Goal: Transaction & Acquisition: Purchase product/service

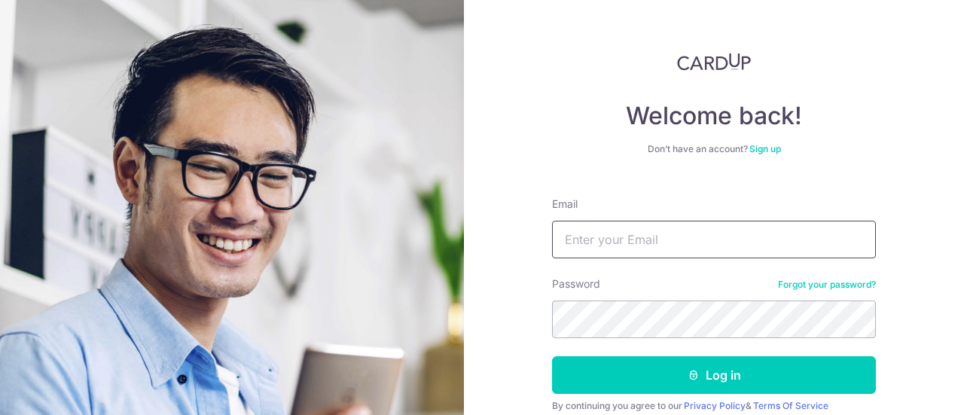
click at [592, 246] on input "Email" at bounding box center [714, 240] width 324 height 38
type input "drklloi@yahoo.com.sg"
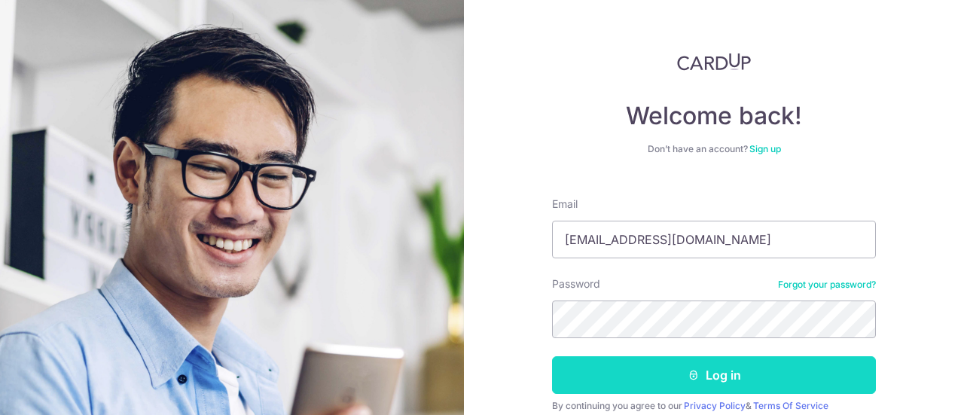
click at [676, 374] on button "Log in" at bounding box center [714, 375] width 324 height 38
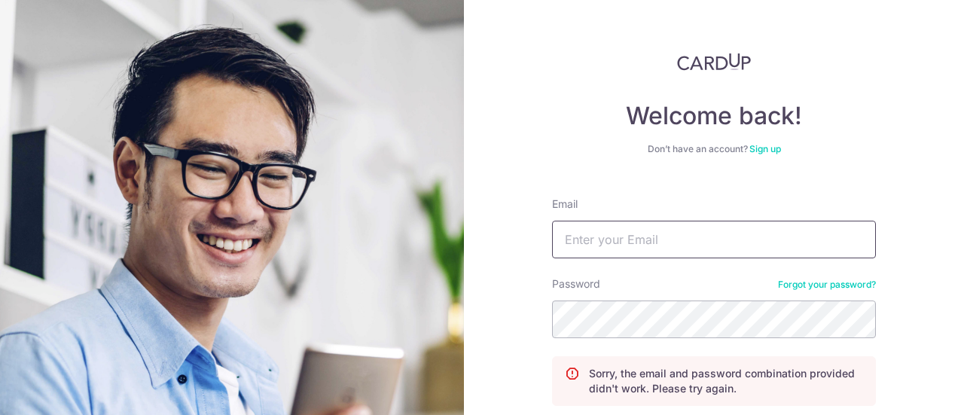
click at [663, 242] on input "Email" at bounding box center [714, 240] width 324 height 38
type input "[EMAIL_ADDRESS][DOMAIN_NAME]"
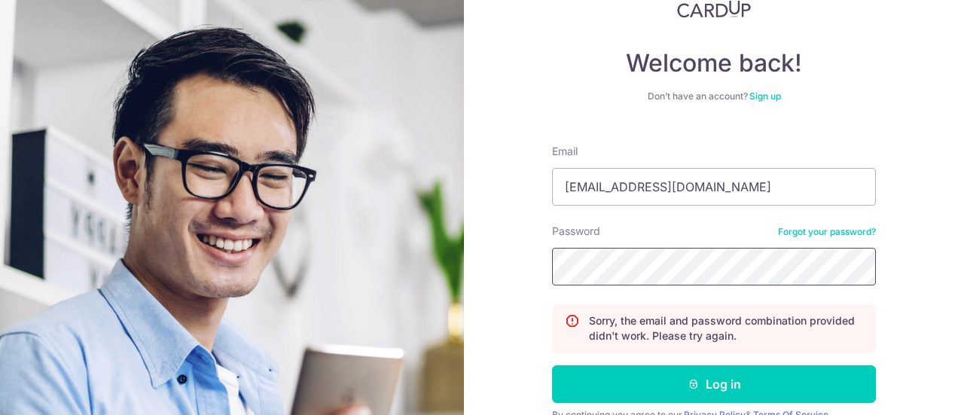
scroll to position [124, 0]
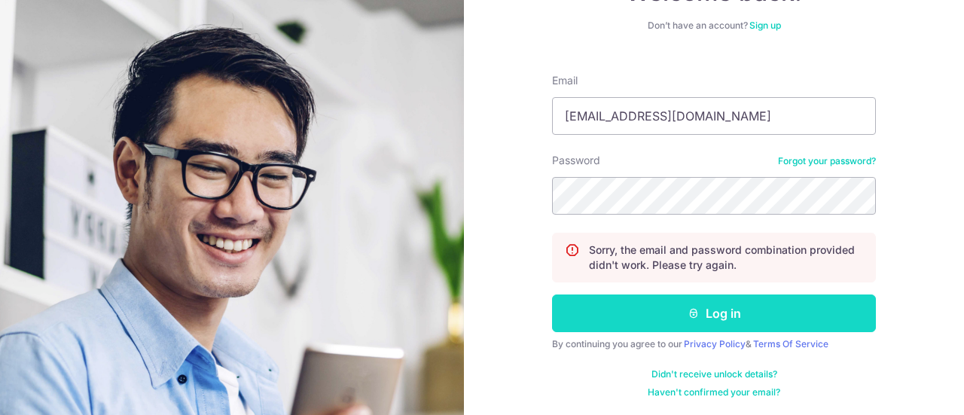
click at [703, 310] on button "Log in" at bounding box center [714, 314] width 324 height 38
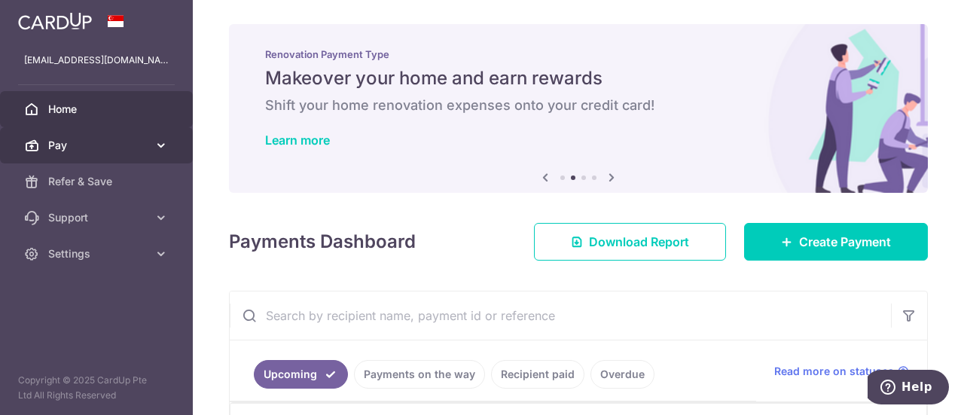
click at [157, 139] on icon at bounding box center [161, 145] width 15 height 15
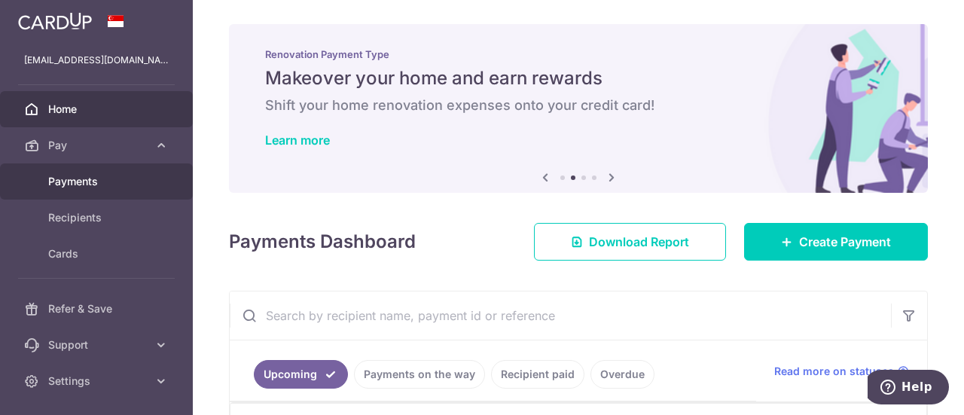
click at [87, 175] on span "Payments" at bounding box center [97, 181] width 99 height 15
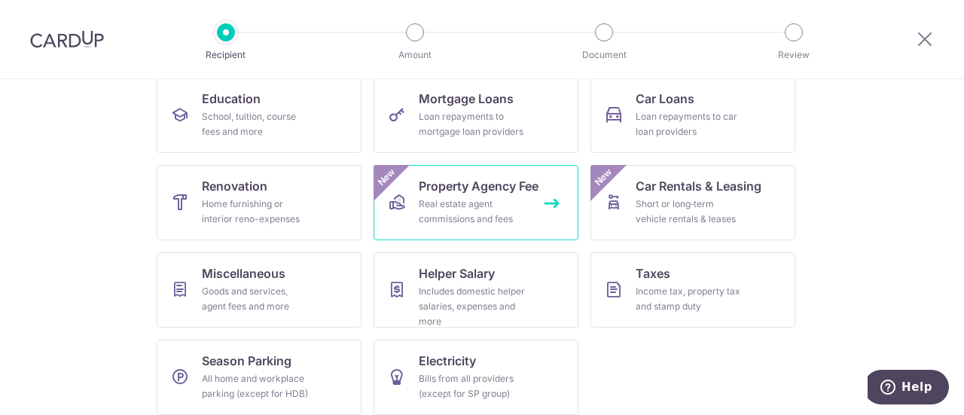
scroll to position [258, 0]
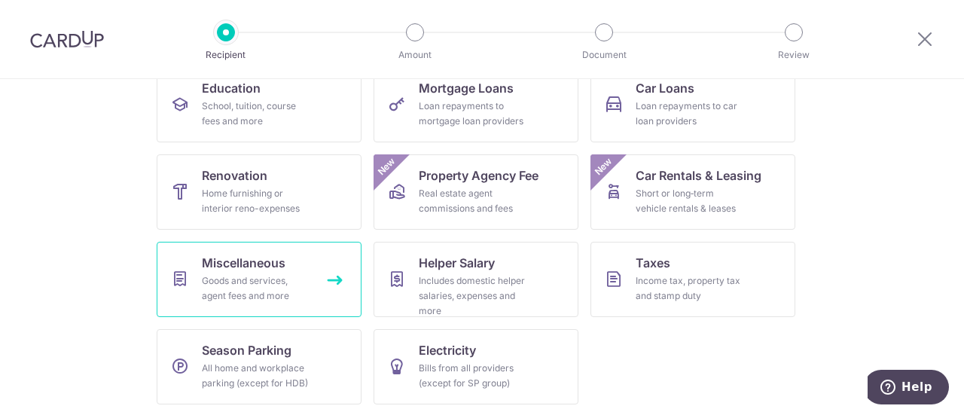
click at [258, 263] on span "Miscellaneous" at bounding box center [244, 263] width 84 height 18
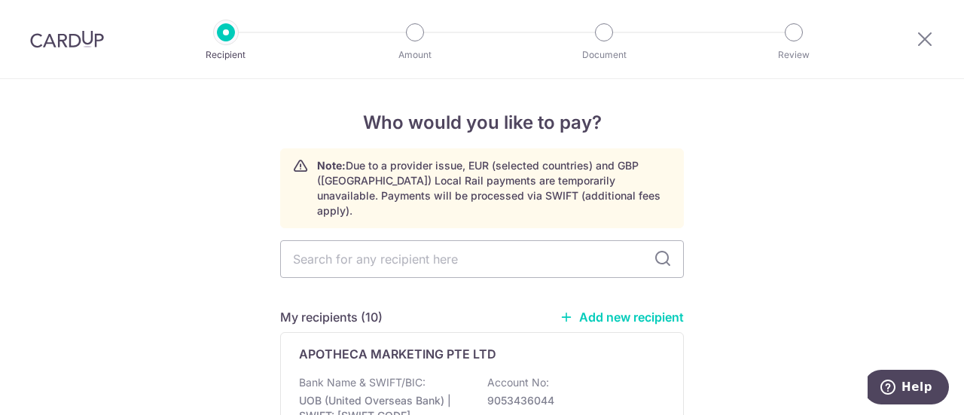
click at [633, 310] on link "Add new recipient" at bounding box center [622, 317] width 124 height 15
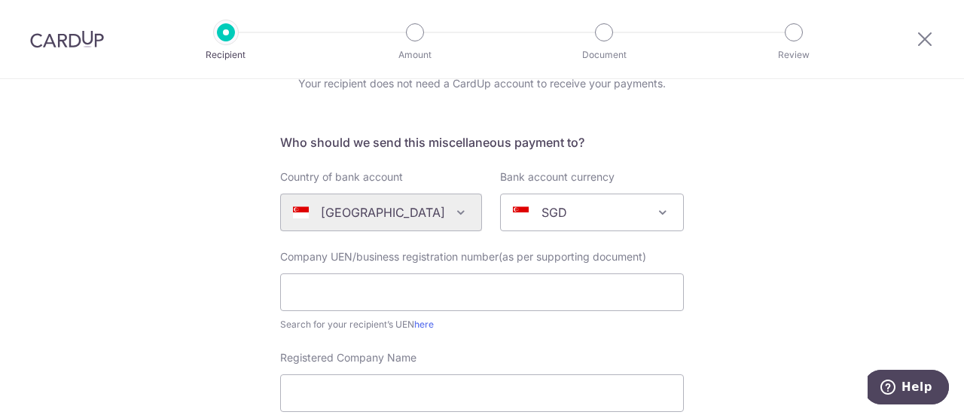
scroll to position [151, 0]
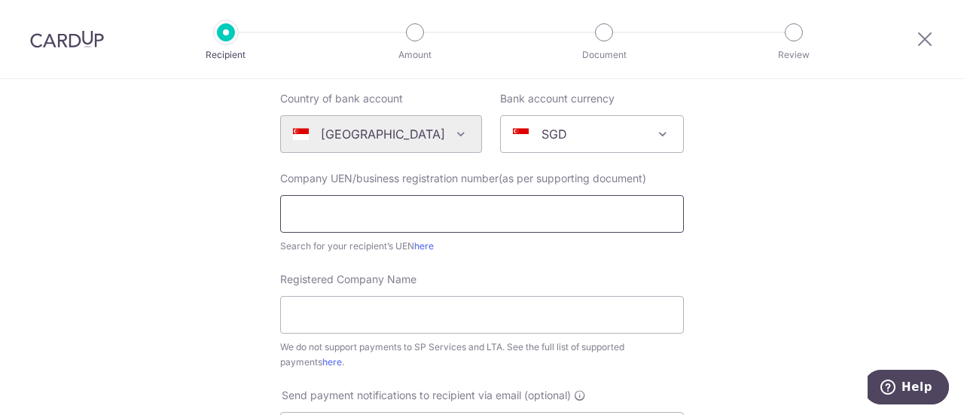
click at [398, 218] on input "text" at bounding box center [482, 214] width 404 height 38
click at [421, 247] on link "here" at bounding box center [424, 245] width 20 height 11
click at [325, 219] on input "text" at bounding box center [482, 214] width 404 height 38
paste input "200806226E"
type input "200806226E"
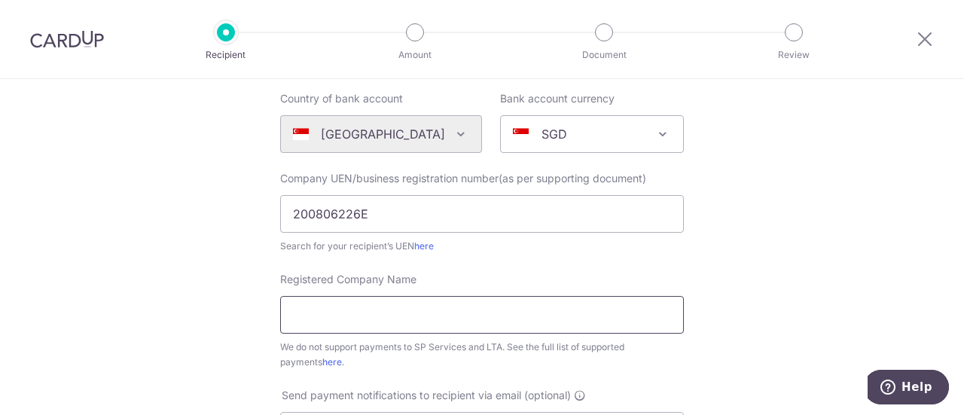
click at [338, 304] on input "Registered Company Name" at bounding box center [482, 315] width 404 height 38
paste input "ALLIANCE PHARM PTE. LTD."
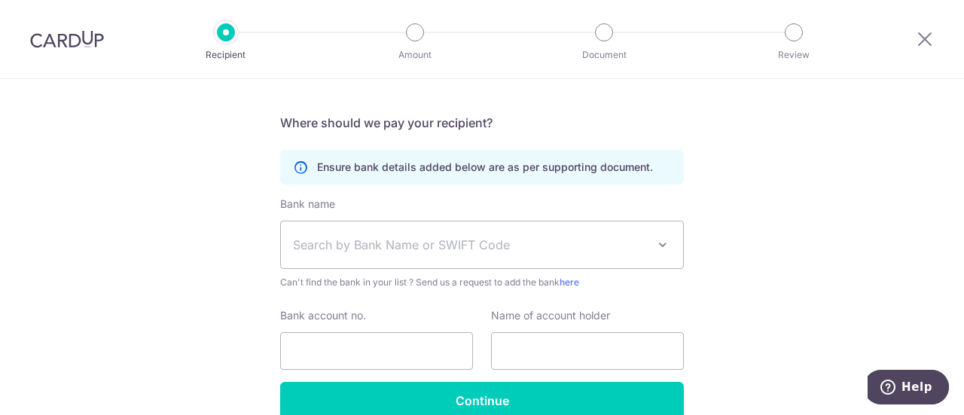
scroll to position [527, 0]
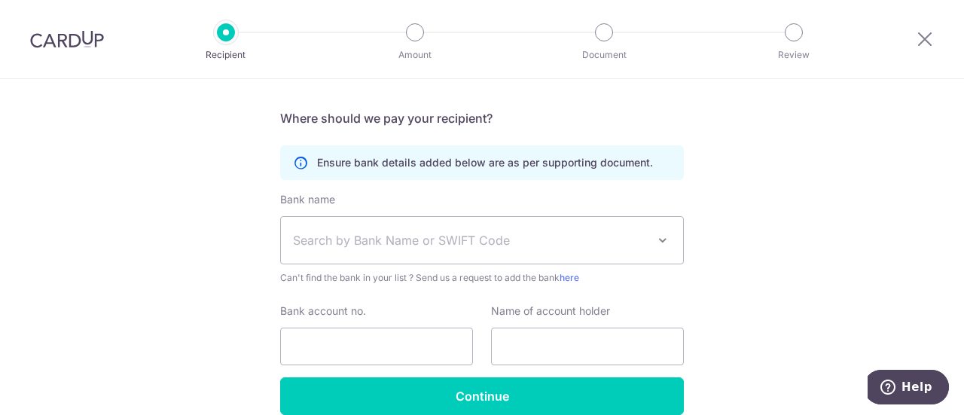
type input "ALLIANCE PHARM PTE. LTD."
click at [454, 242] on span "Search by Bank Name or SWIFT Code" at bounding box center [470, 240] width 354 height 18
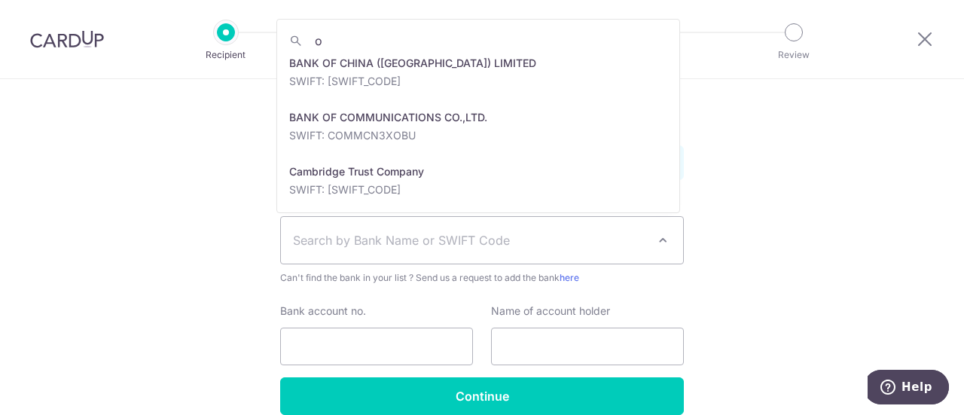
scroll to position [0, 0]
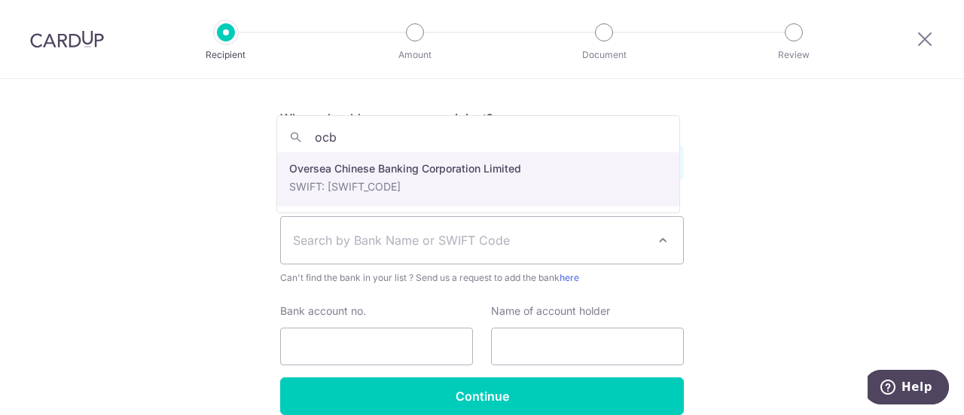
type input "ocb"
select select "12"
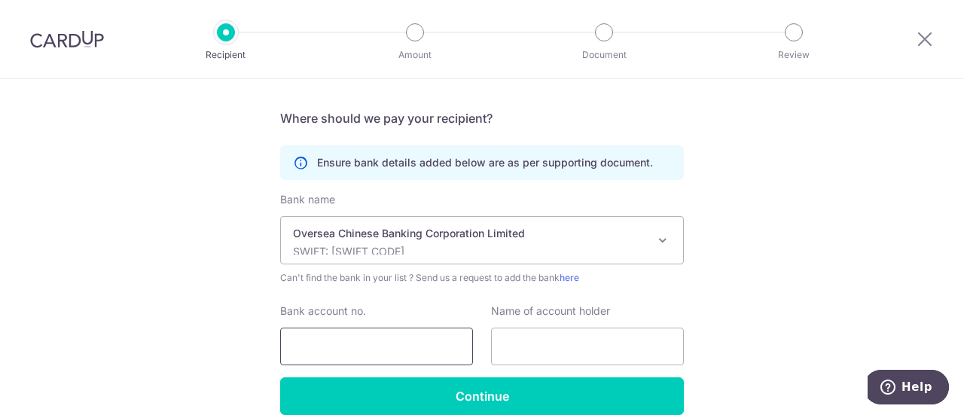
click at [354, 346] on input "Bank account no." at bounding box center [376, 347] width 193 height 38
type input "514731595001"
click at [497, 335] on input "text" at bounding box center [587, 347] width 193 height 38
paste input "ALLIANCE PHARM PTE. LTD."
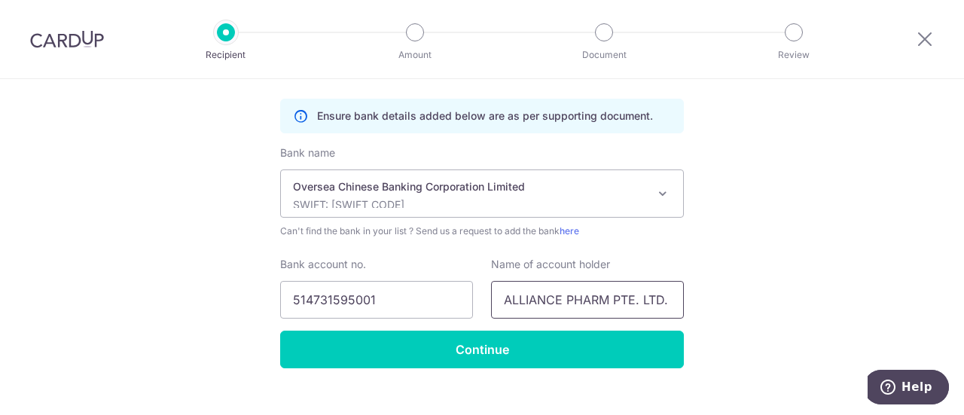
scroll to position [597, 0]
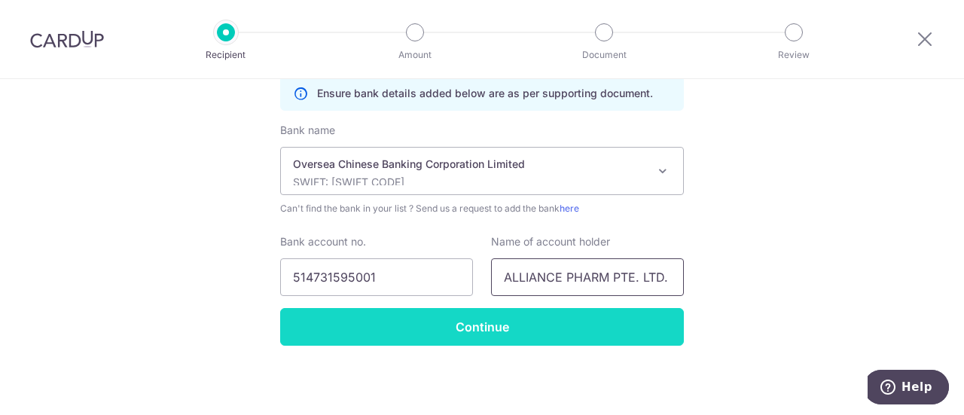
type input "ALLIANCE PHARM PTE. LTD."
click at [481, 324] on input "Continue" at bounding box center [482, 327] width 404 height 38
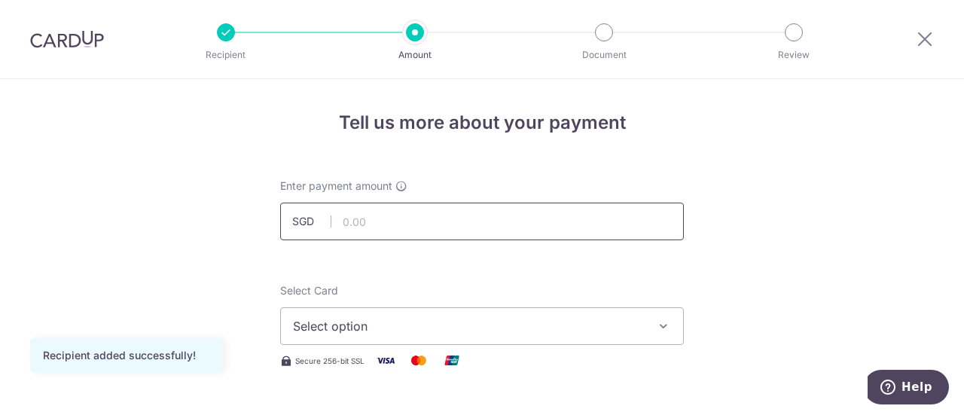
click at [442, 221] on input "text" at bounding box center [482, 222] width 404 height 38
type input "222.11"
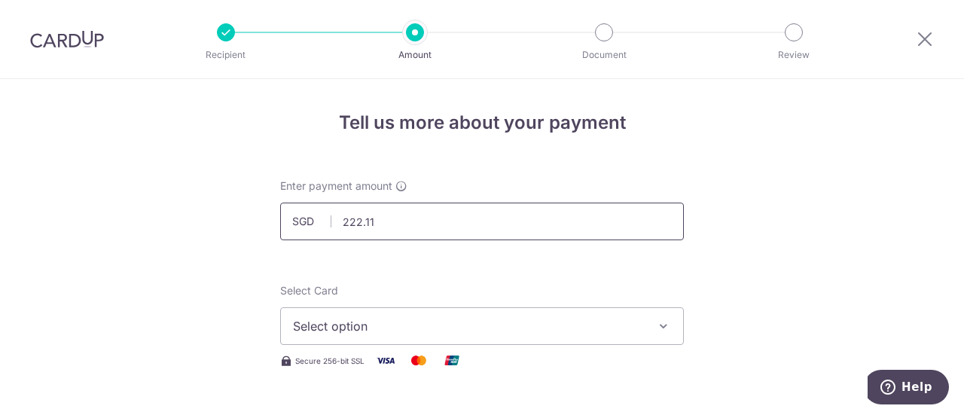
scroll to position [226, 0]
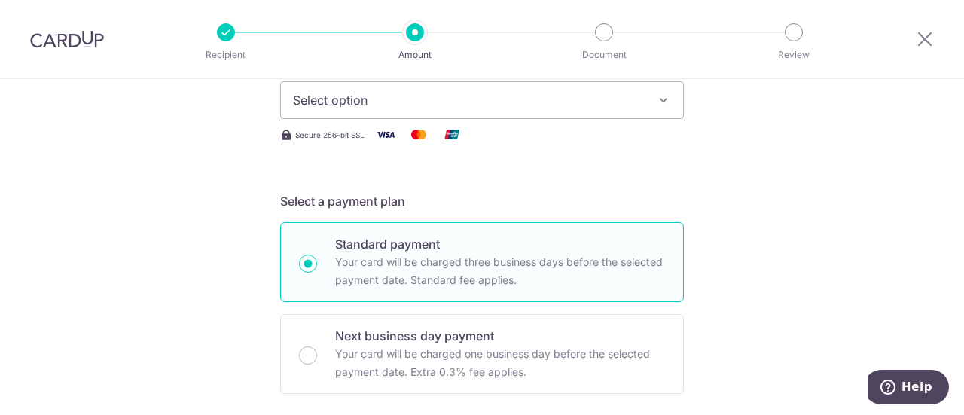
click at [609, 102] on span "Select option" at bounding box center [468, 100] width 351 height 18
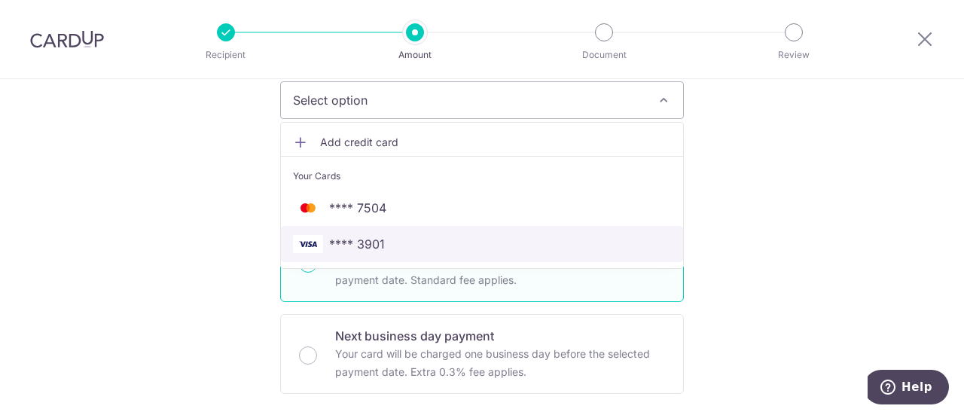
click at [396, 243] on span "**** 3901" at bounding box center [482, 244] width 378 height 18
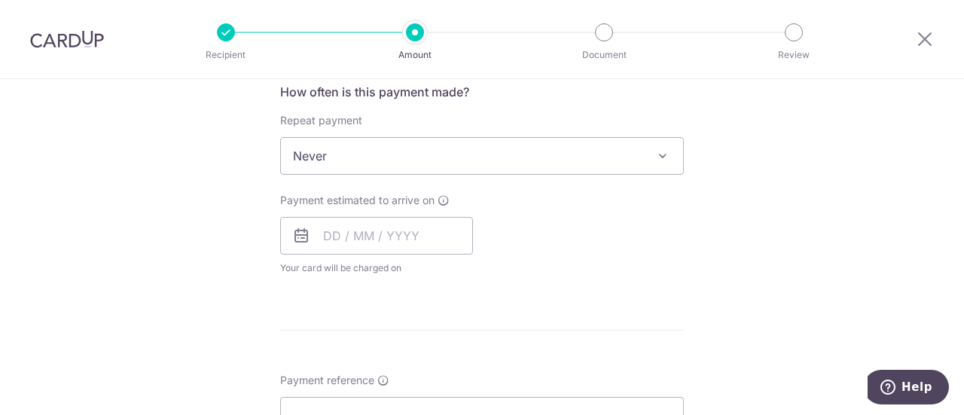
scroll to position [603, 0]
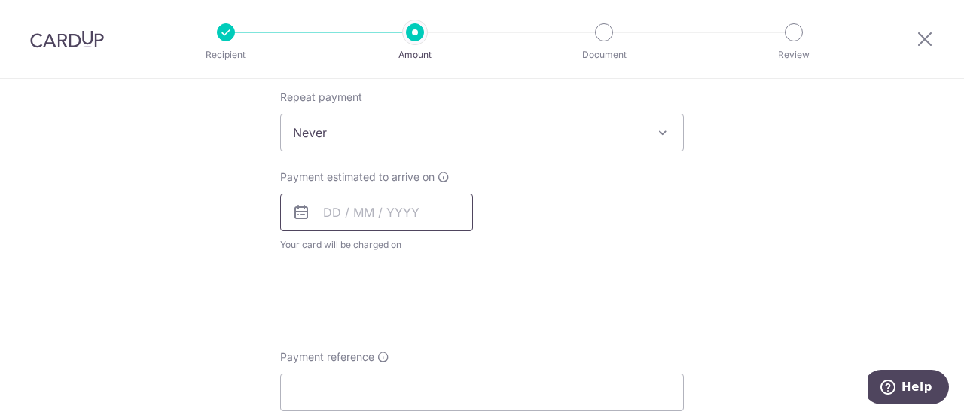
click at [323, 215] on input "text" at bounding box center [376, 213] width 193 height 38
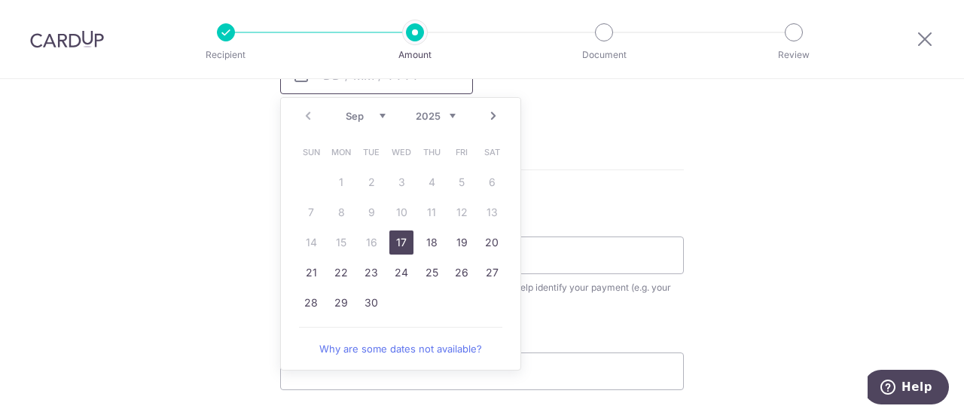
scroll to position [753, 0]
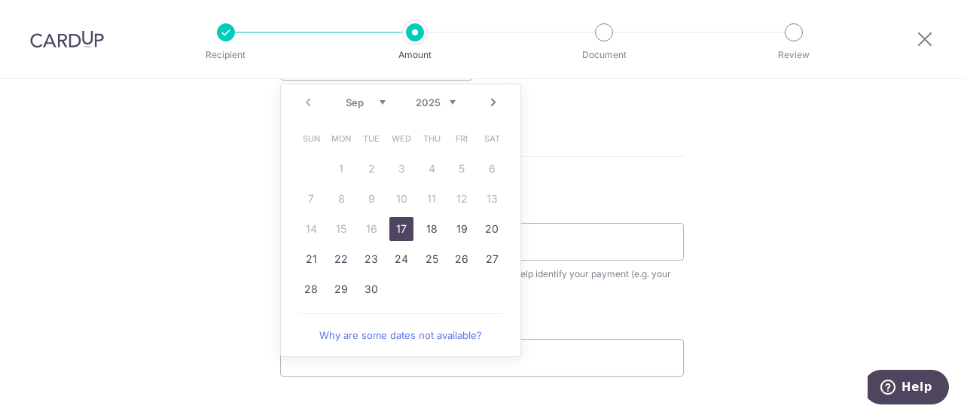
click at [400, 224] on link "17" at bounding box center [401, 229] width 24 height 24
type input "[DATE]"
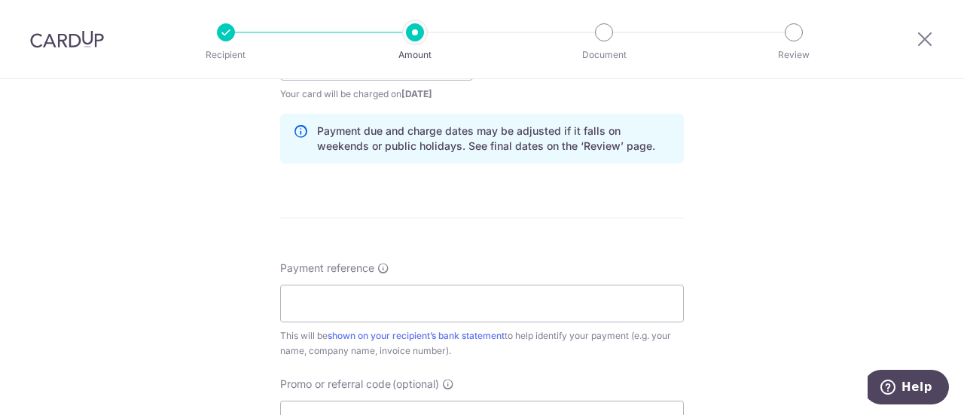
scroll to position [829, 0]
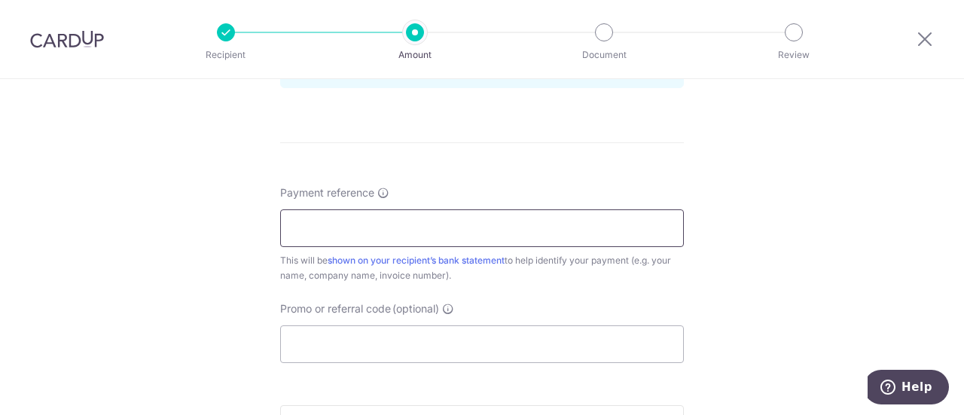
click at [446, 234] on input "Payment reference" at bounding box center [482, 228] width 404 height 38
type input "a"
type input "API25-011334"
click at [350, 334] on input "Promo or referral code (optional)" at bounding box center [482, 344] width 404 height 38
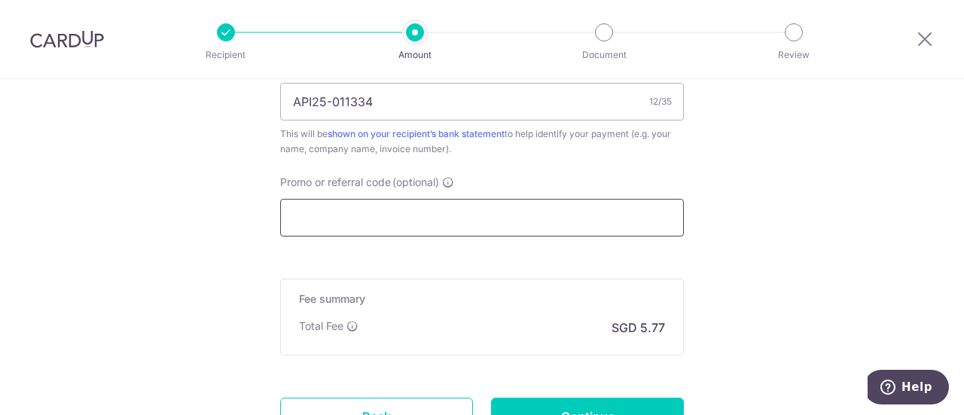
scroll to position [979, 0]
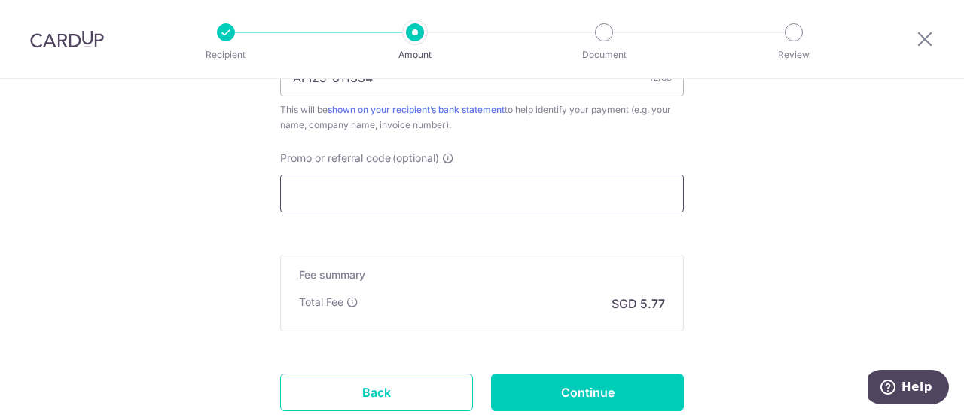
paste input "OCBC90NV"
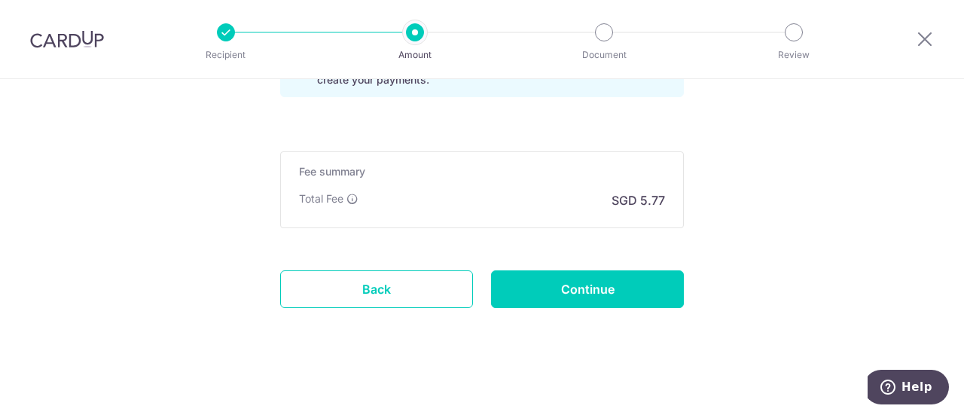
scroll to position [1152, 0]
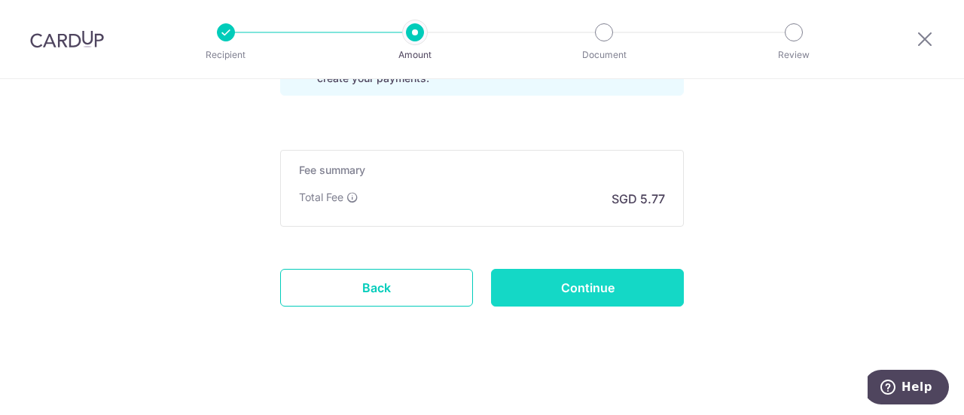
type input "OCBC90NV"
click at [560, 289] on input "Continue" at bounding box center [587, 288] width 193 height 38
type input "Create Schedule"
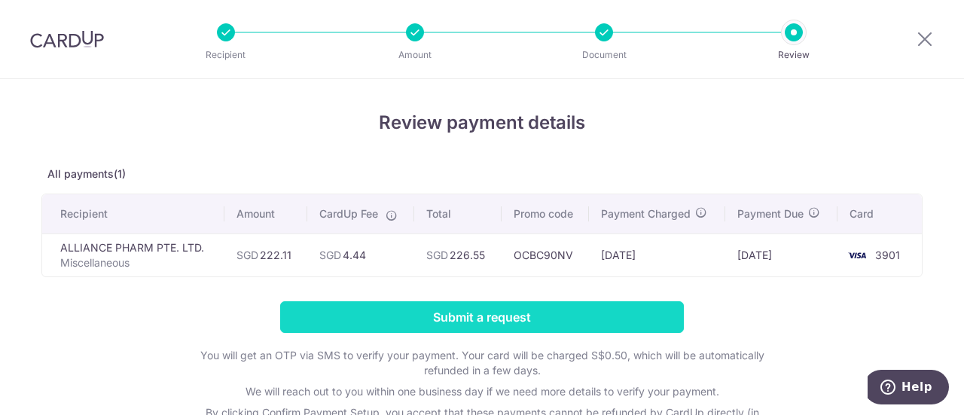
click at [492, 317] on input "Submit a request" at bounding box center [482, 317] width 404 height 32
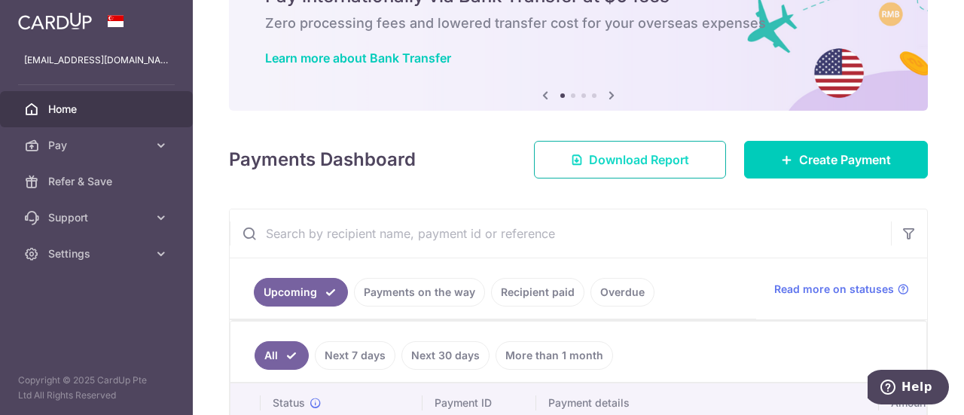
scroll to position [377, 0]
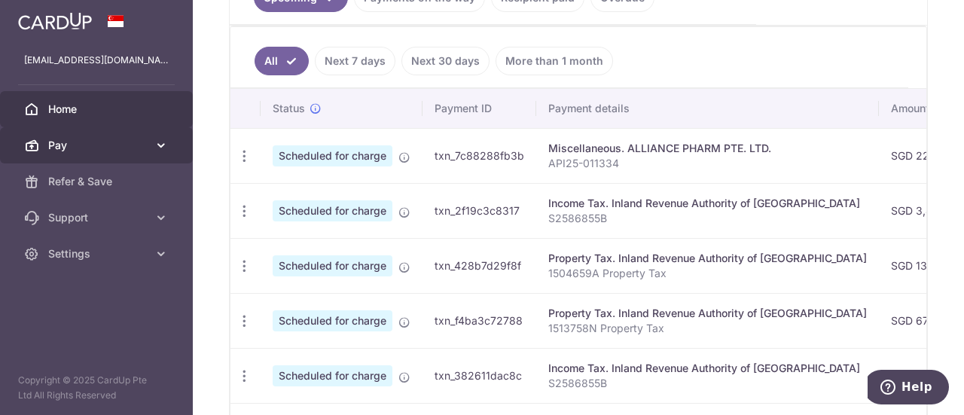
click at [74, 149] on span "Pay" at bounding box center [97, 145] width 99 height 15
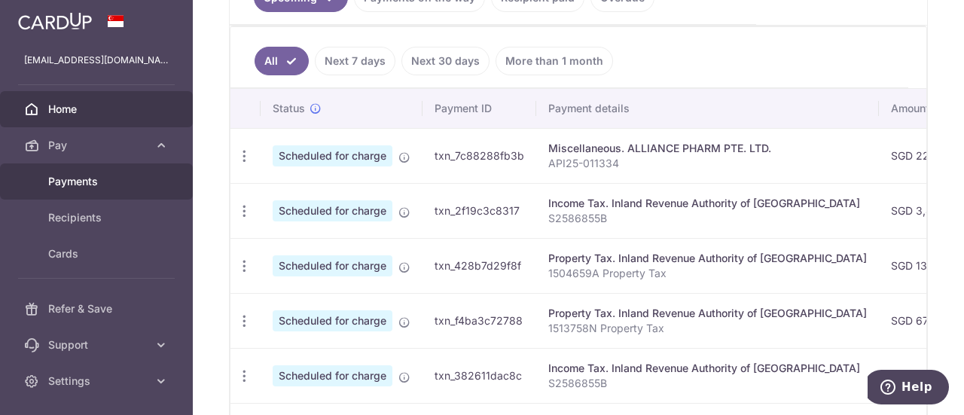
click at [76, 180] on span "Payments" at bounding box center [97, 181] width 99 height 15
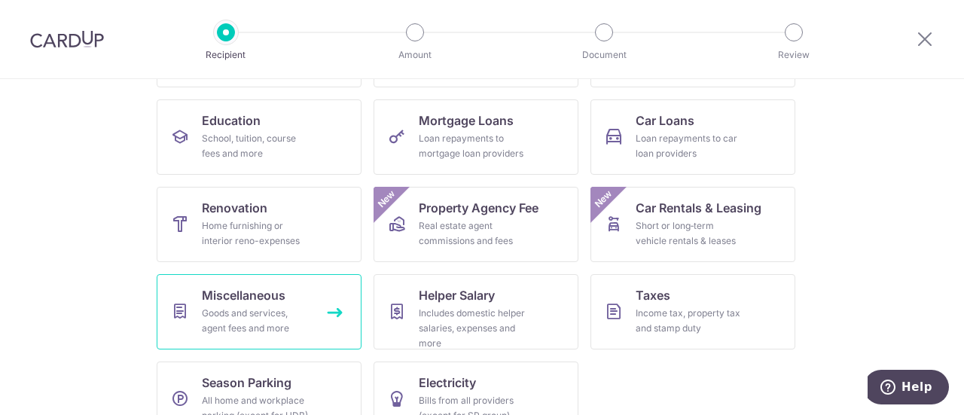
scroll to position [226, 0]
click at [235, 292] on span "Miscellaneous" at bounding box center [244, 295] width 84 height 18
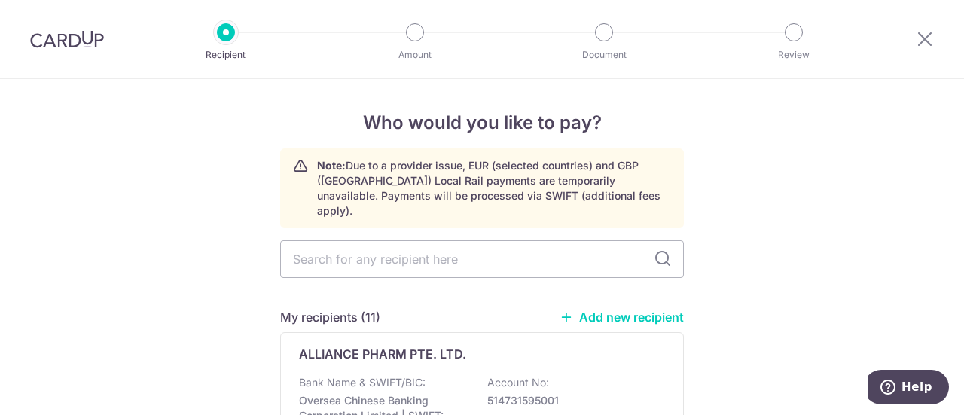
click at [585, 310] on link "Add new recipient" at bounding box center [622, 317] width 124 height 15
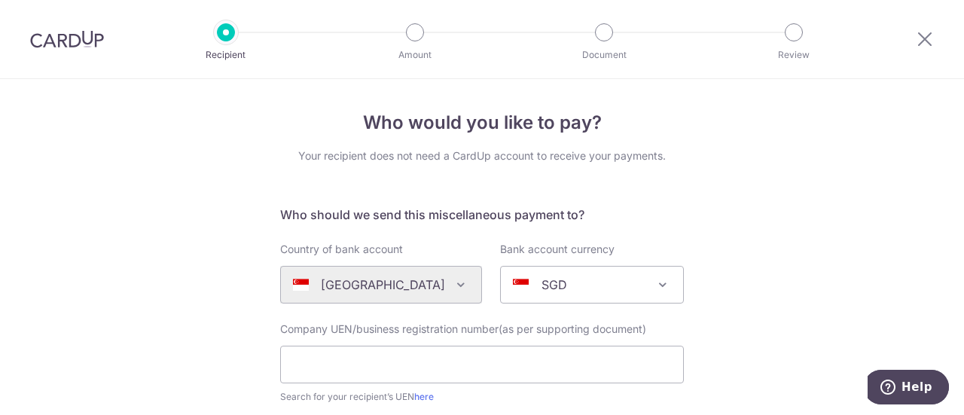
scroll to position [151, 0]
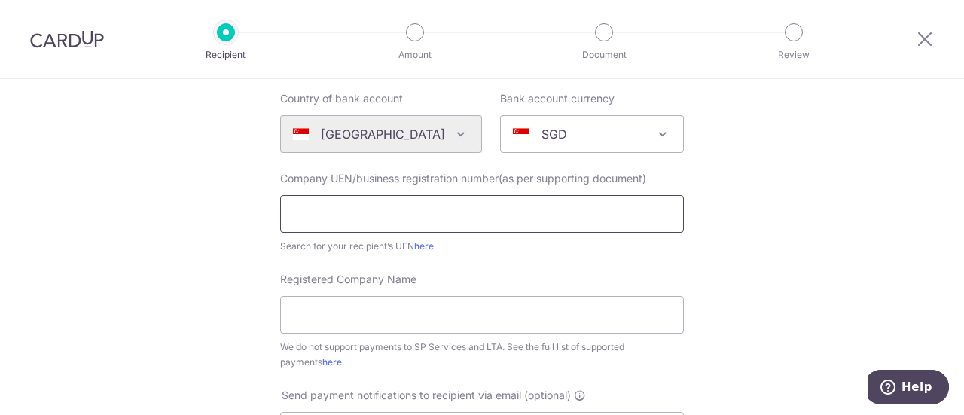
paste input "198200699E"
type input "198200699E"
paste input "INDRUGCO PTE LTD"
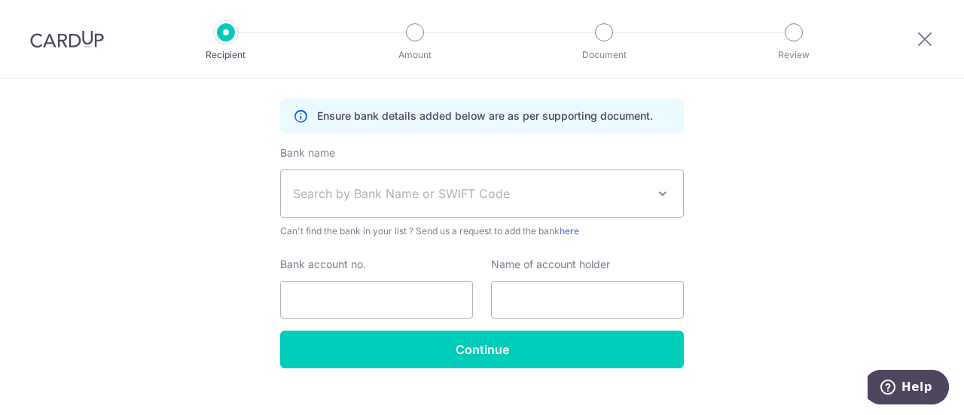
scroll to position [597, 0]
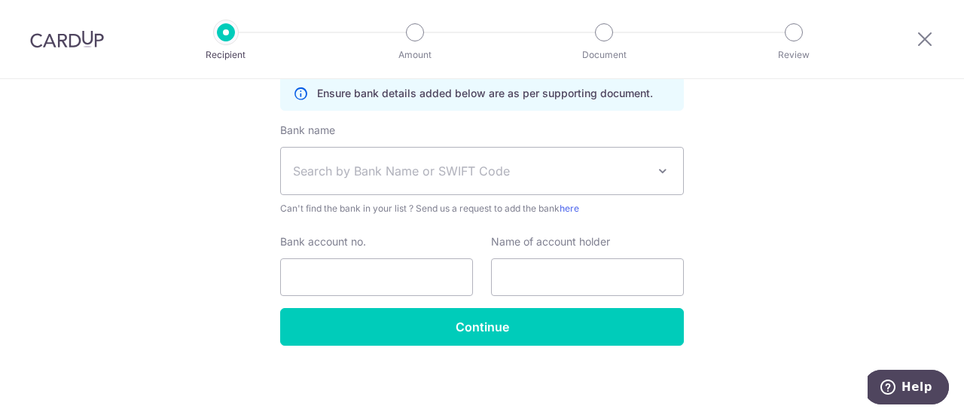
type input "INDRUGCO PTE LTD"
click at [526, 171] on span "Search by Bank Name or SWIFT Code" at bounding box center [470, 171] width 354 height 18
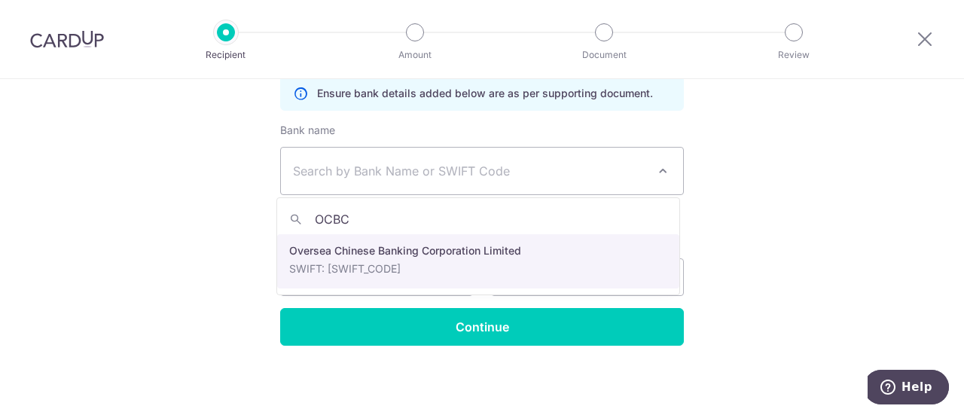
type input "OCBC"
select select "12"
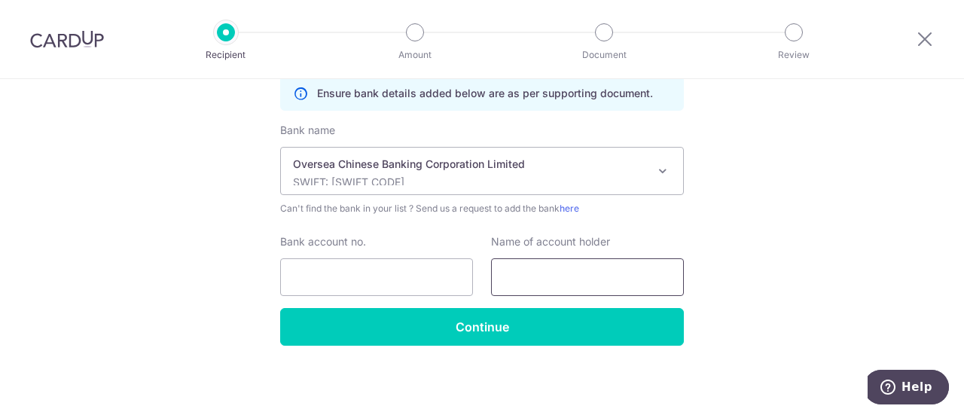
paste input "INDRUGCO PTE LTD"
type input "INDRUGCO PTE LTD"
click at [344, 270] on input "Bank account no." at bounding box center [376, 277] width 193 height 38
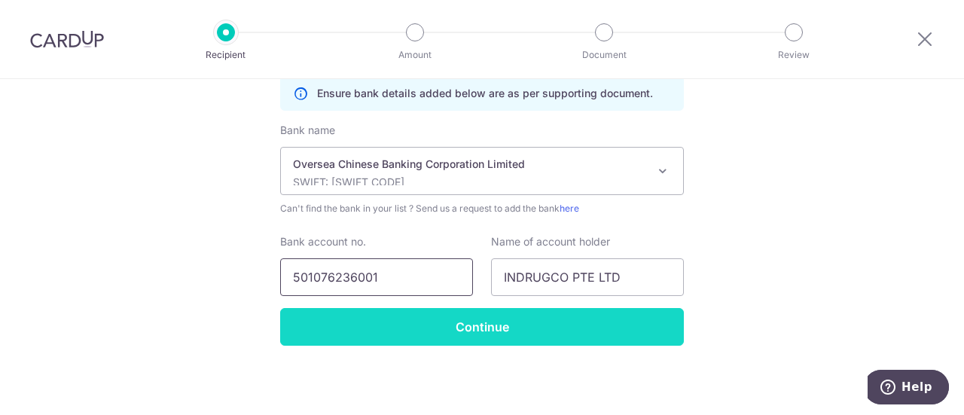
type input "501076236001"
click at [478, 323] on input "Continue" at bounding box center [482, 327] width 404 height 38
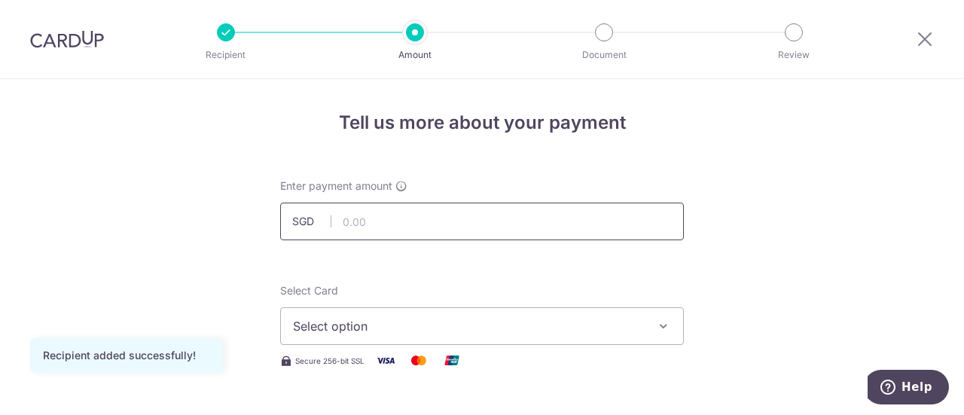
click at [431, 222] on input "text" at bounding box center [482, 222] width 404 height 38
type input "383.91"
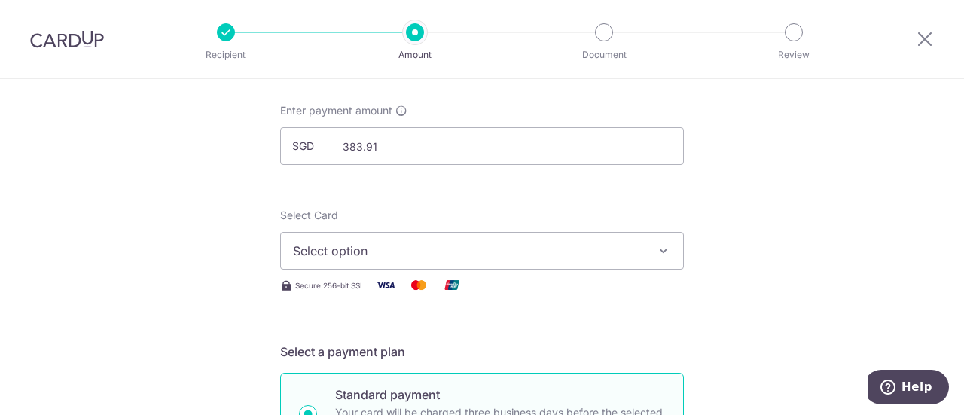
click at [413, 253] on span "Select option" at bounding box center [468, 251] width 351 height 18
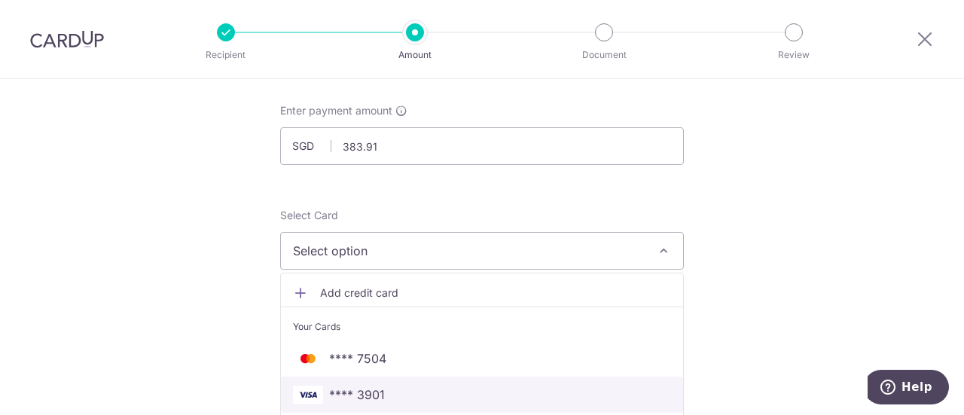
click at [374, 388] on span "**** 3901" at bounding box center [357, 395] width 56 height 18
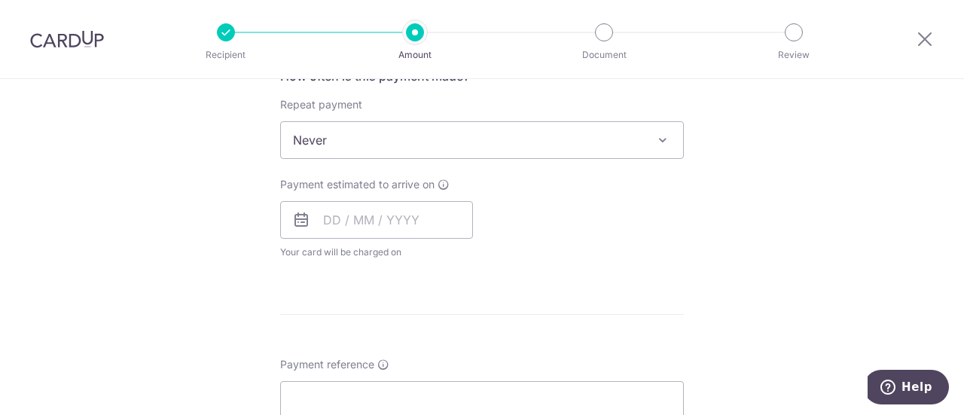
scroll to position [603, 0]
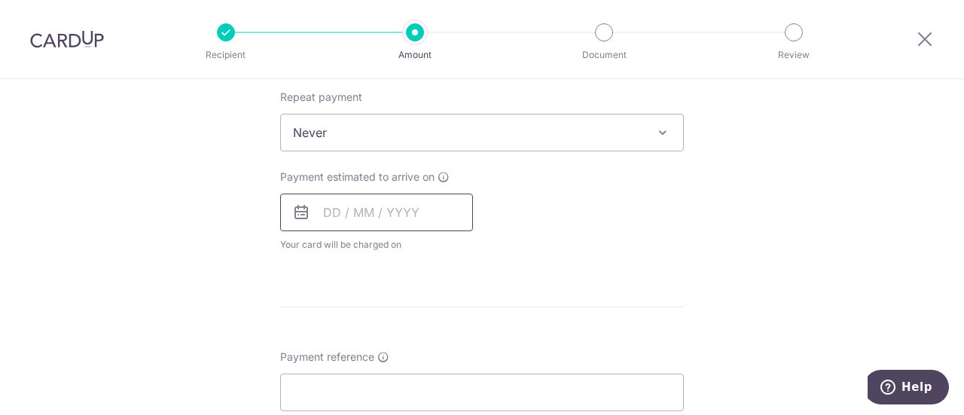
click at [327, 217] on input "text" at bounding box center [376, 213] width 193 height 38
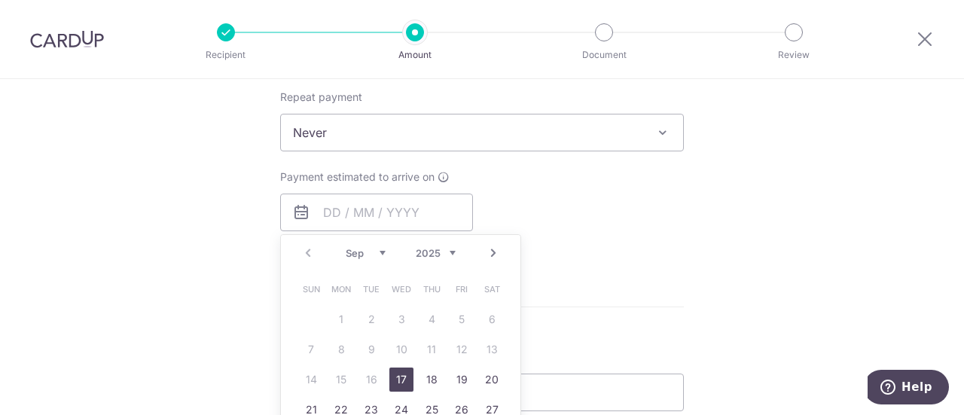
click at [393, 373] on link "17" at bounding box center [401, 380] width 24 height 24
type input "[DATE]"
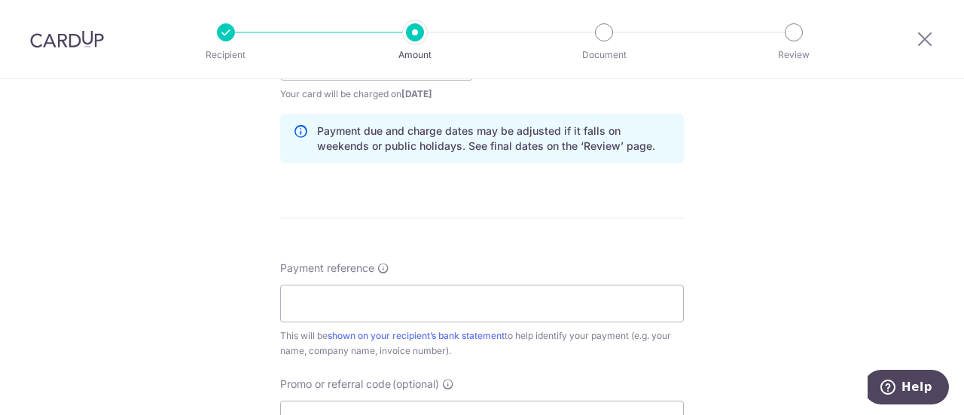
scroll to position [829, 0]
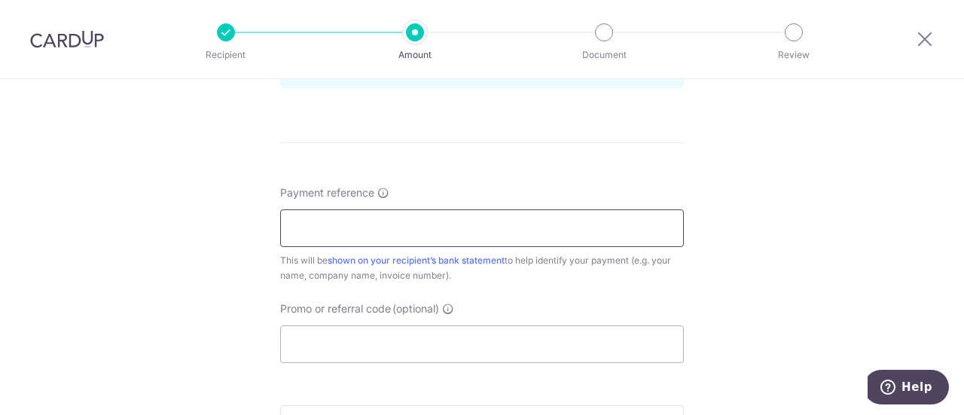
click at [389, 229] on input "Payment reference" at bounding box center [482, 228] width 404 height 38
type input "INV 106986"
click at [360, 332] on input "Promo or referral code (optional)" at bounding box center [482, 344] width 404 height 38
paste input "OCBC90NV"
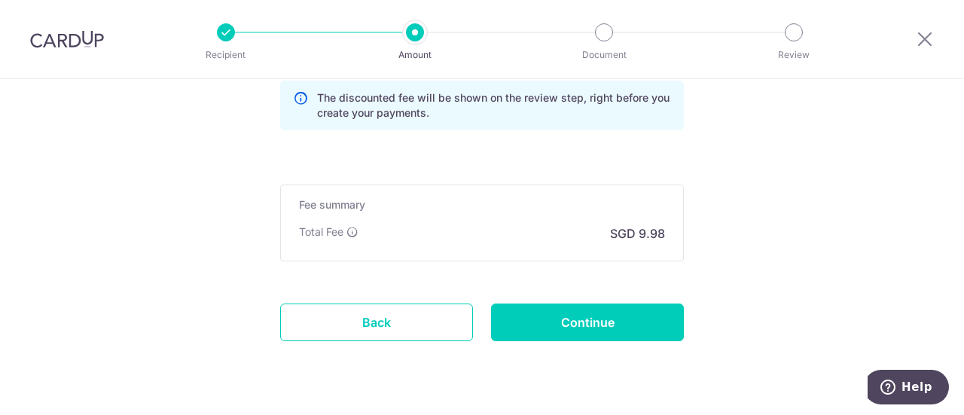
scroll to position [1130, 0]
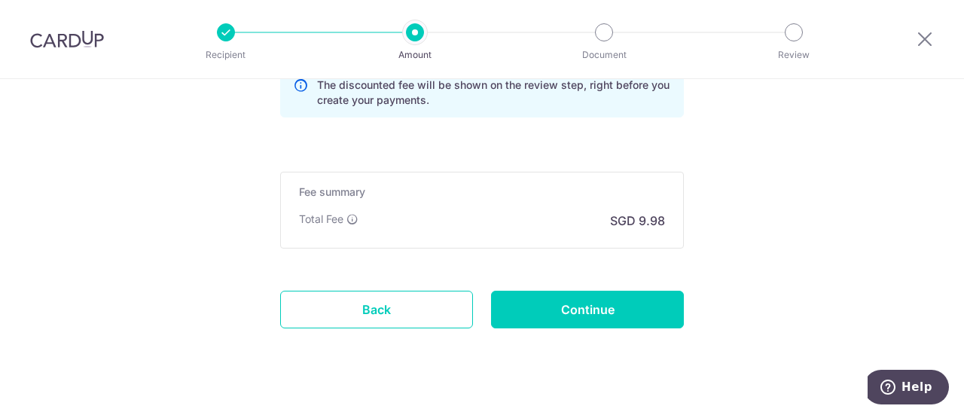
type input "OCBC90NV"
click at [576, 311] on input "Continue" at bounding box center [587, 310] width 193 height 38
type input "Create Schedule"
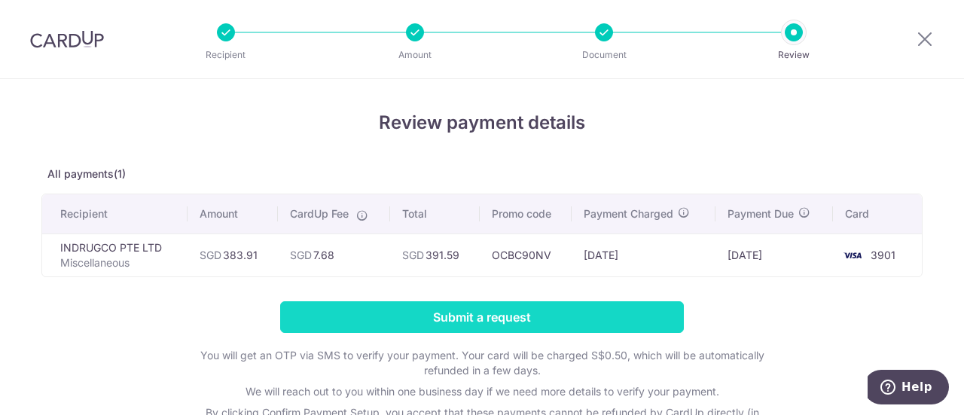
click at [480, 317] on input "Submit a request" at bounding box center [482, 317] width 404 height 32
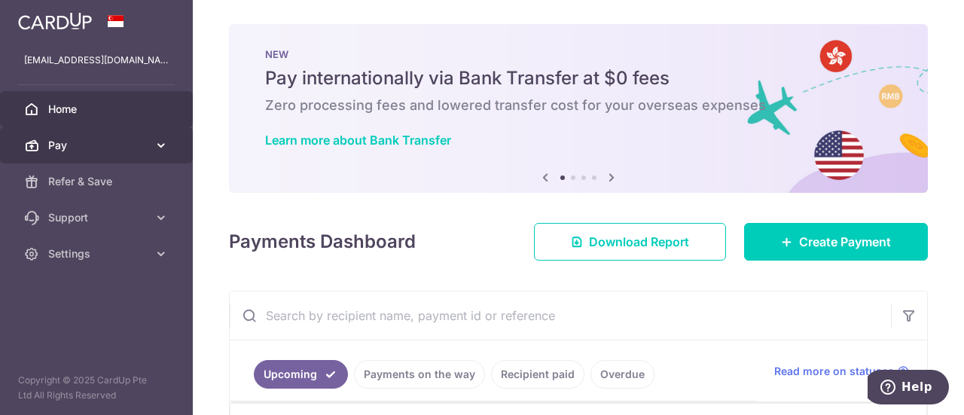
click at [82, 135] on link "Pay" at bounding box center [96, 145] width 193 height 36
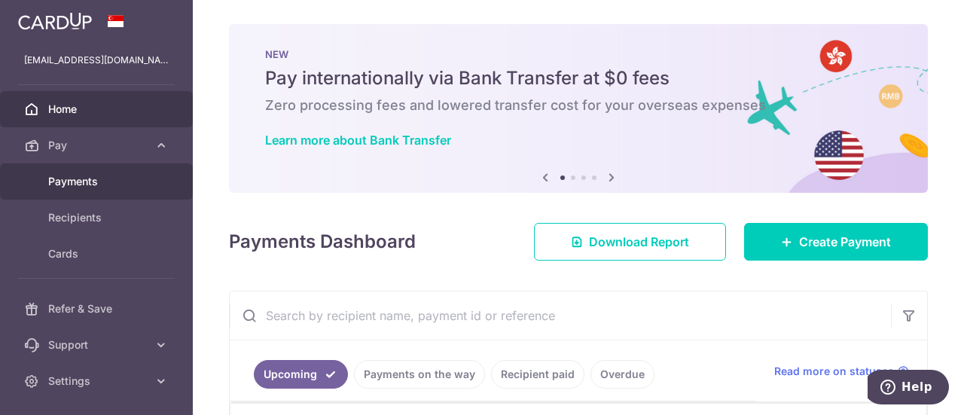
click at [90, 185] on span "Payments" at bounding box center [97, 181] width 99 height 15
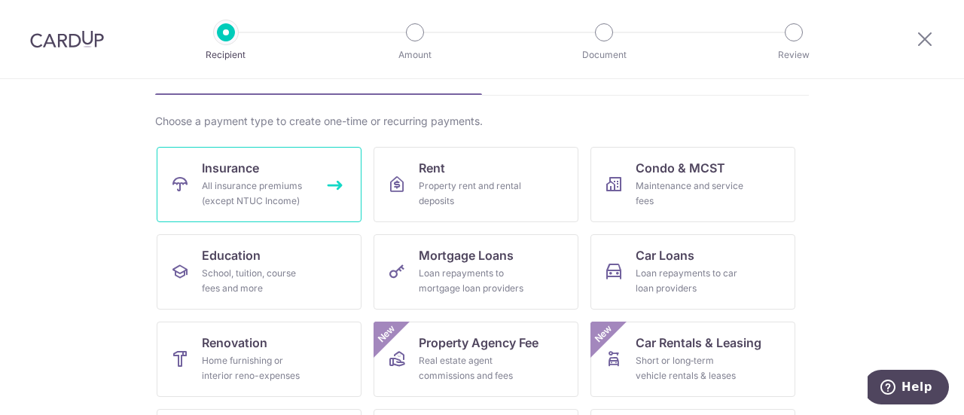
scroll to position [258, 0]
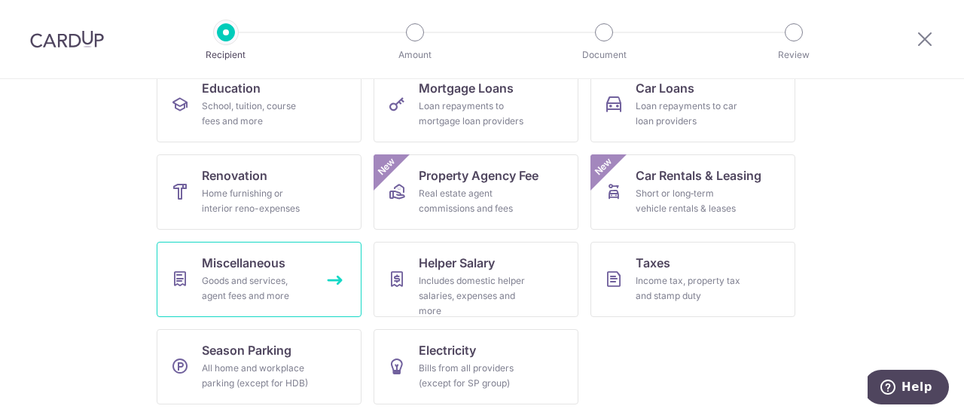
click at [256, 261] on span "Miscellaneous" at bounding box center [244, 263] width 84 height 18
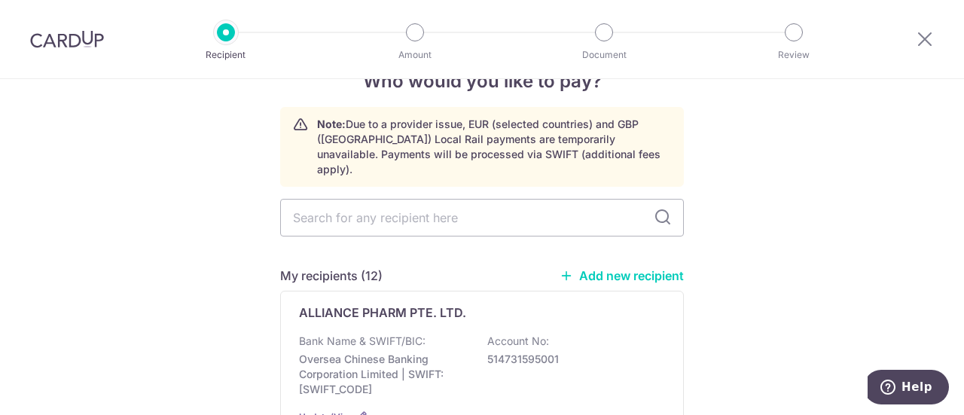
scroll to position [75, 0]
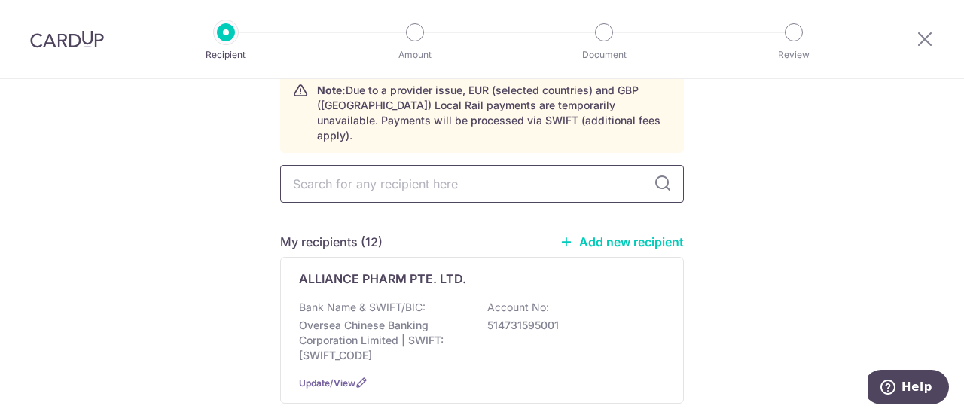
click at [399, 170] on input "text" at bounding box center [482, 184] width 404 height 38
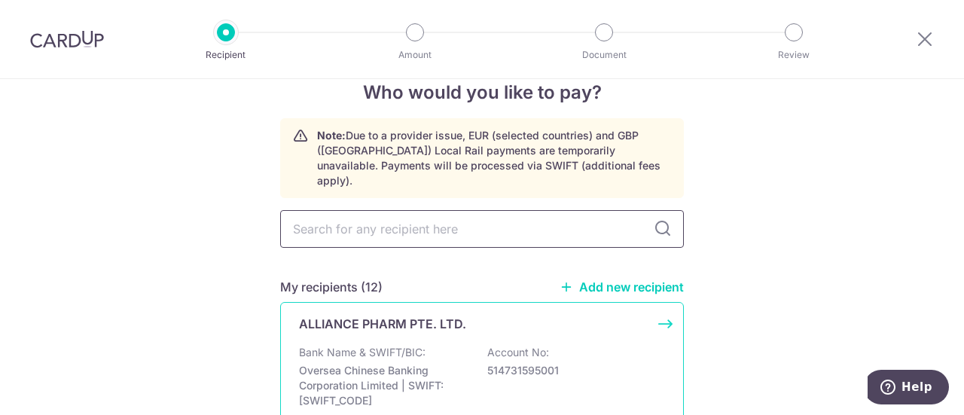
scroll to position [0, 0]
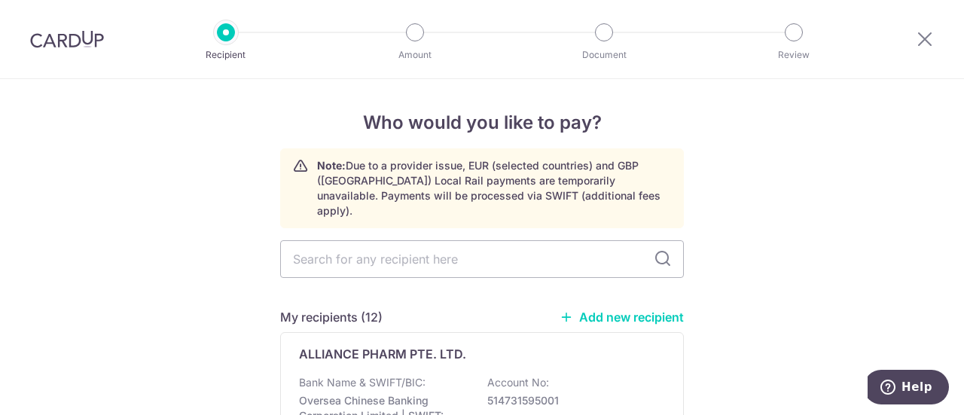
click at [608, 310] on link "Add new recipient" at bounding box center [622, 317] width 124 height 15
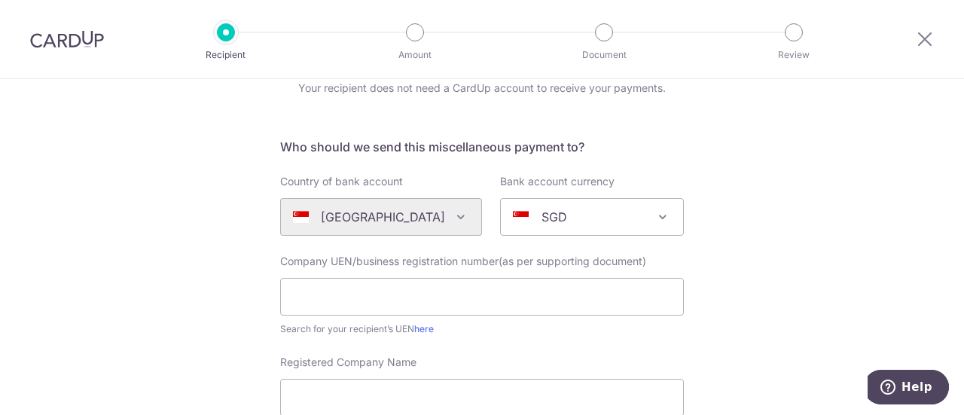
scroll to position [151, 0]
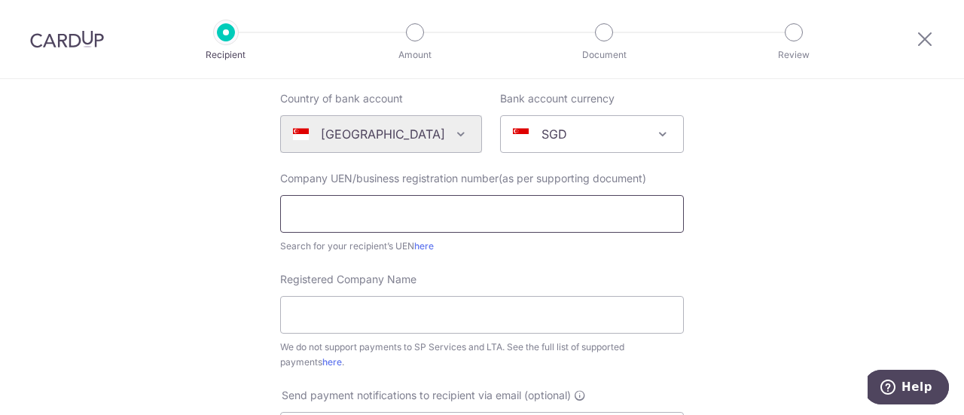
click at [324, 209] on input "text" at bounding box center [482, 214] width 404 height 38
paste input "196300412K"
type input "196300412K"
click at [341, 307] on input "Registered Company Name" at bounding box center [482, 315] width 404 height 38
paste input "UNITED ITALIAN TRADING CORPORATION (PRIVATE) LIMITED"
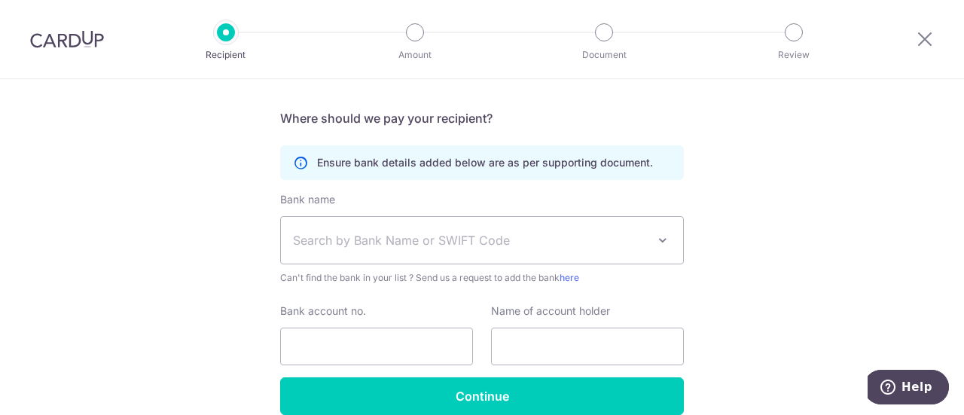
scroll to position [597, 0]
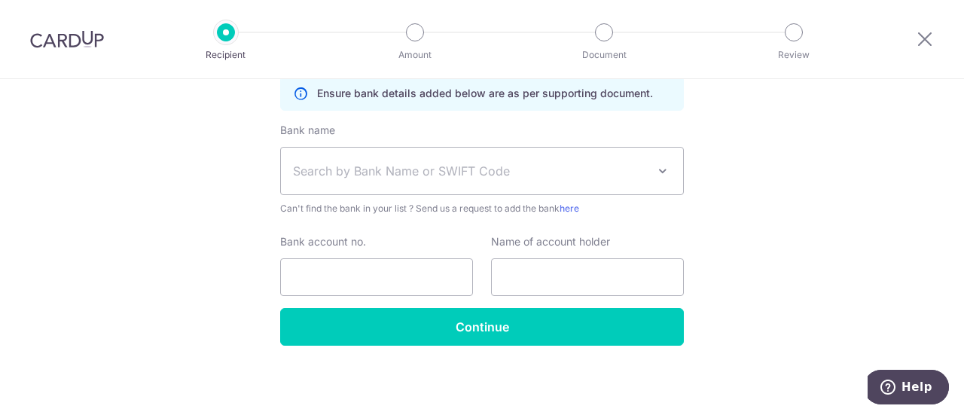
type input "UNITED ITALIAN TRADING CORPORATION (PRIVATE) LIMITED"
click at [423, 170] on span "Search by Bank Name or SWIFT Code" at bounding box center [470, 171] width 354 height 18
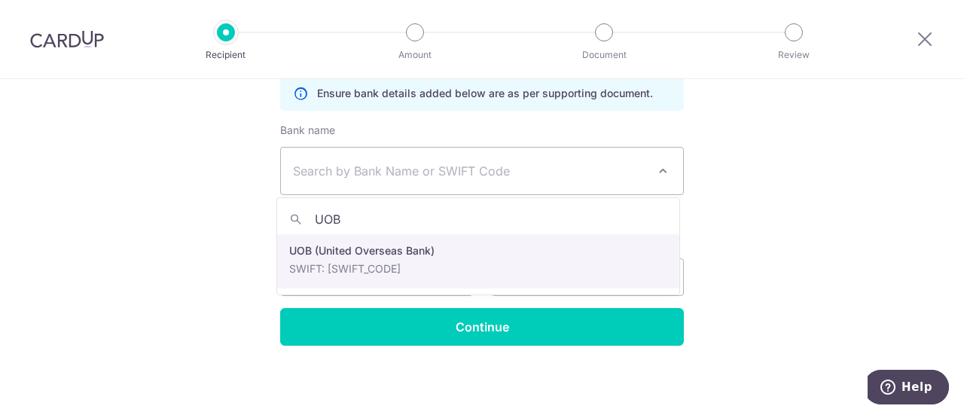
type input "UOB"
select select "18"
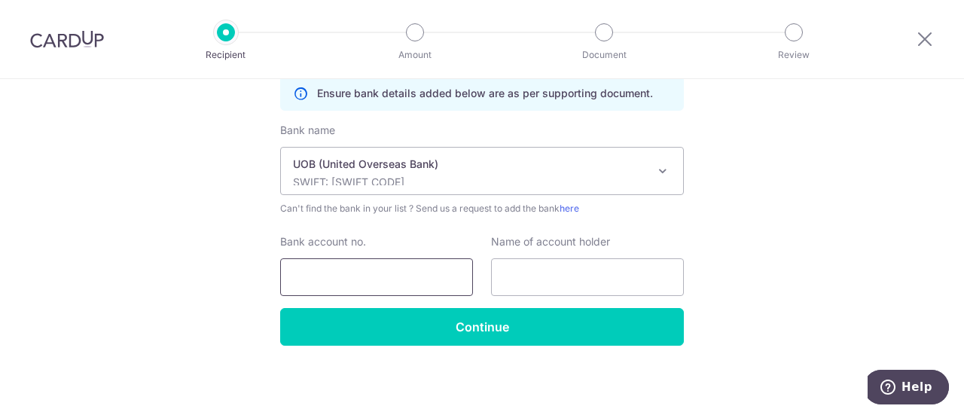
click at [383, 279] on input "Bank account no." at bounding box center [376, 277] width 193 height 38
paste input "UNITED ITALIAN TRADING CORPORATION (PRIVATE) LIMITED"
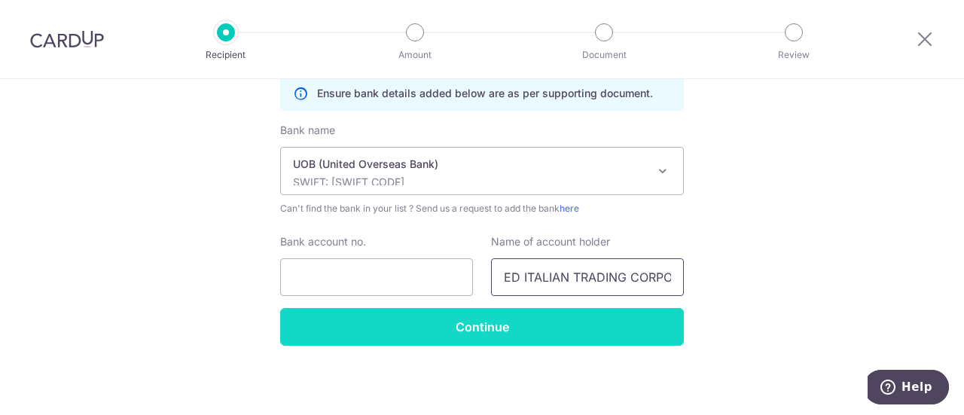
scroll to position [0, 0]
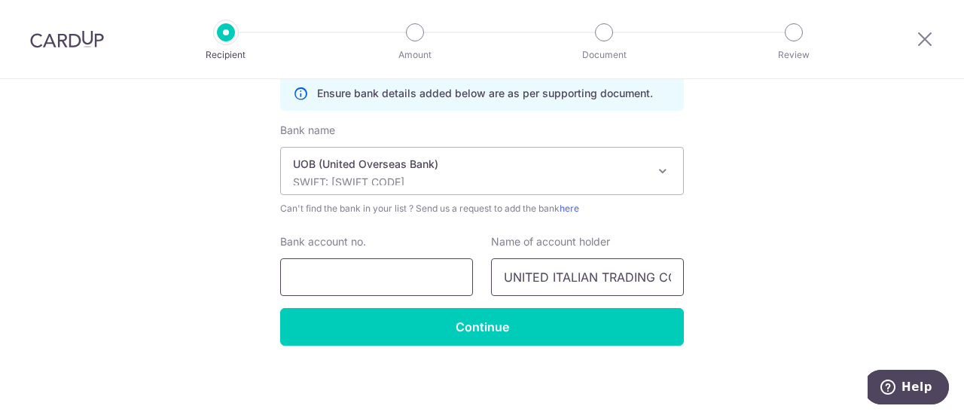
type input "UNITED ITALIAN TRADING CORPORATION (PRIVATE) LIMITED"
click at [362, 269] on input "Bank account no." at bounding box center [376, 277] width 193 height 38
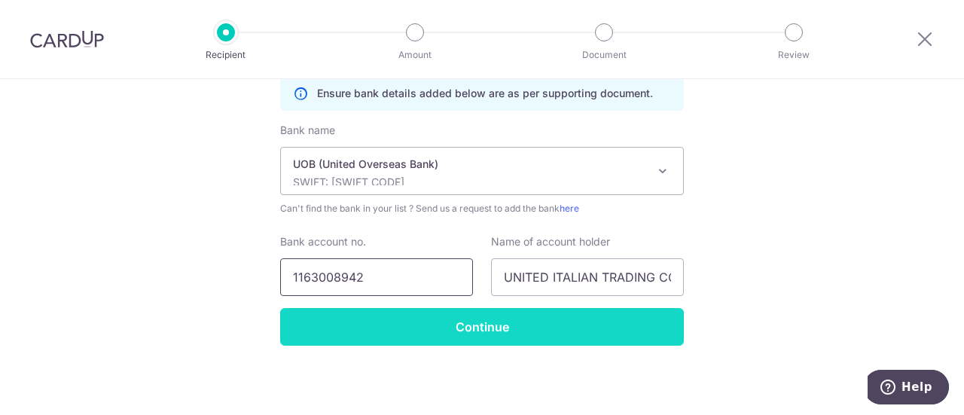
type input "1163008942"
click at [457, 327] on input "Continue" at bounding box center [482, 327] width 404 height 38
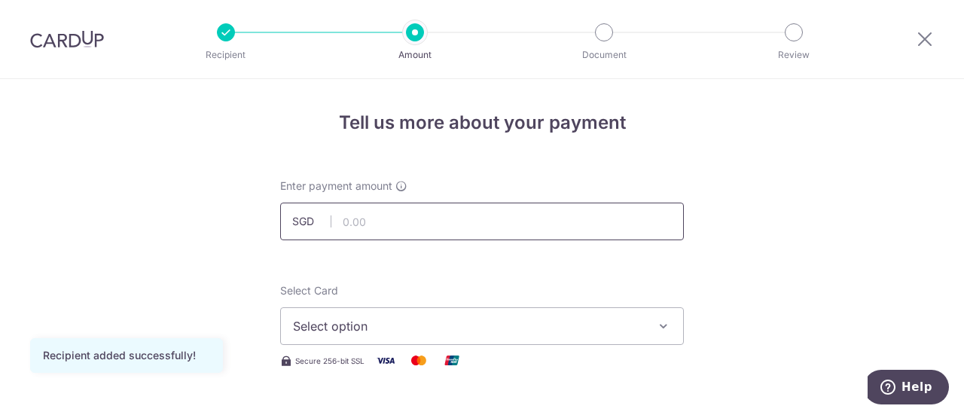
click at [405, 222] on input "text" at bounding box center [482, 222] width 404 height 38
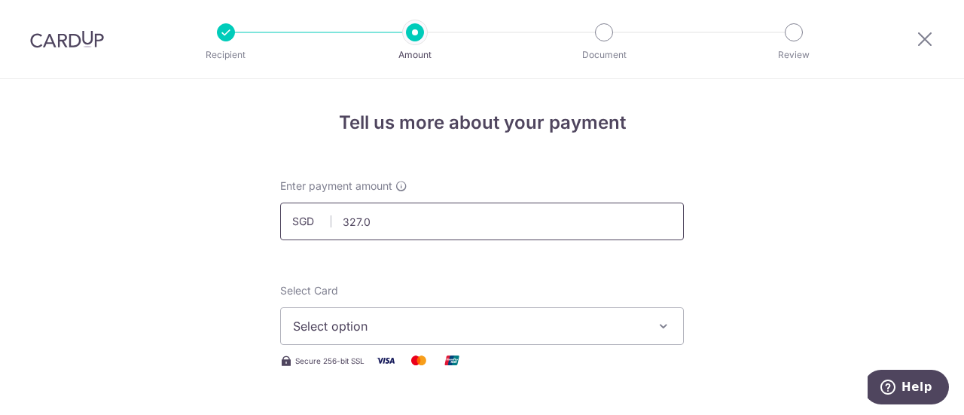
type input "327.00"
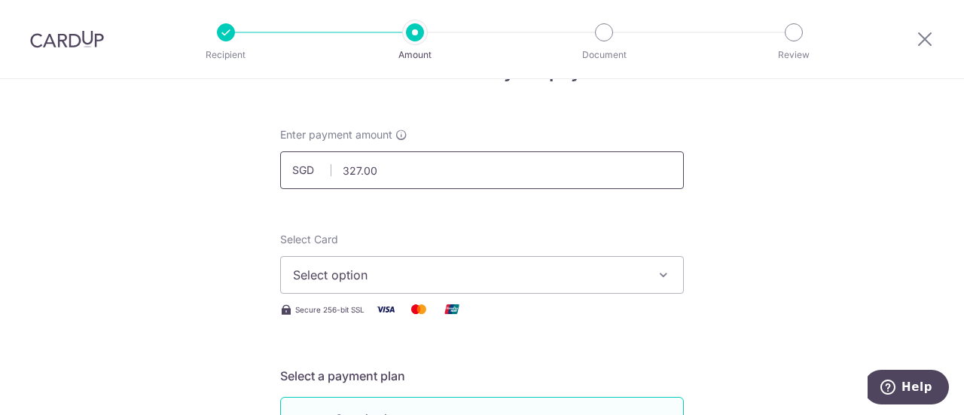
scroll to position [75, 0]
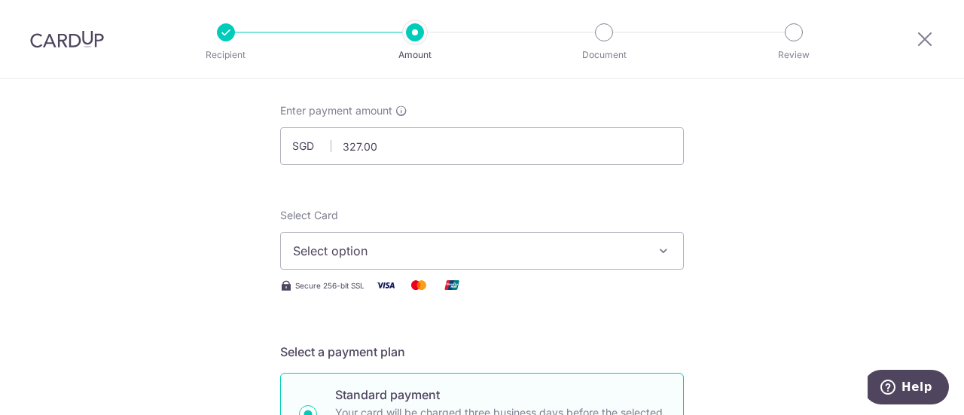
click at [410, 256] on span "Select option" at bounding box center [468, 251] width 351 height 18
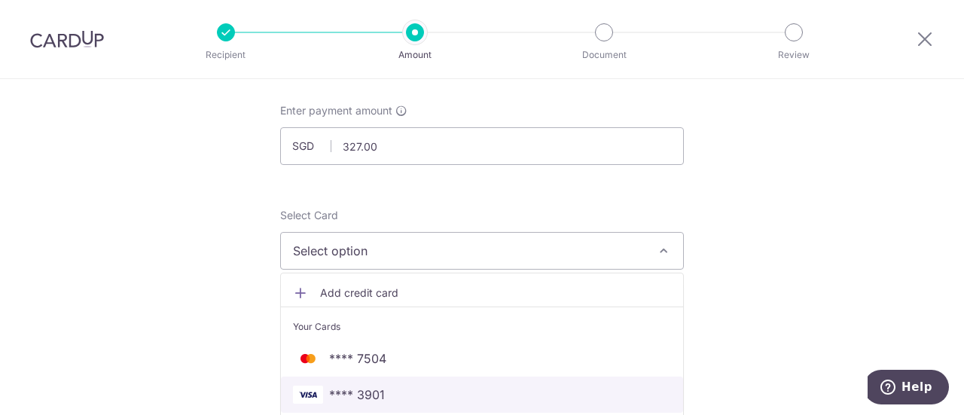
drag, startPoint x: 359, startPoint y: 387, endPoint x: 404, endPoint y: 337, distance: 67.8
click at [359, 387] on span "**** 3901" at bounding box center [357, 395] width 56 height 18
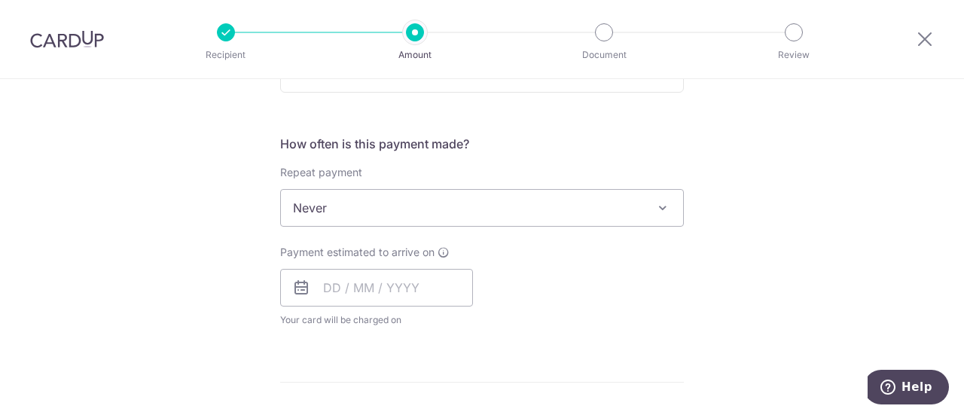
scroll to position [603, 0]
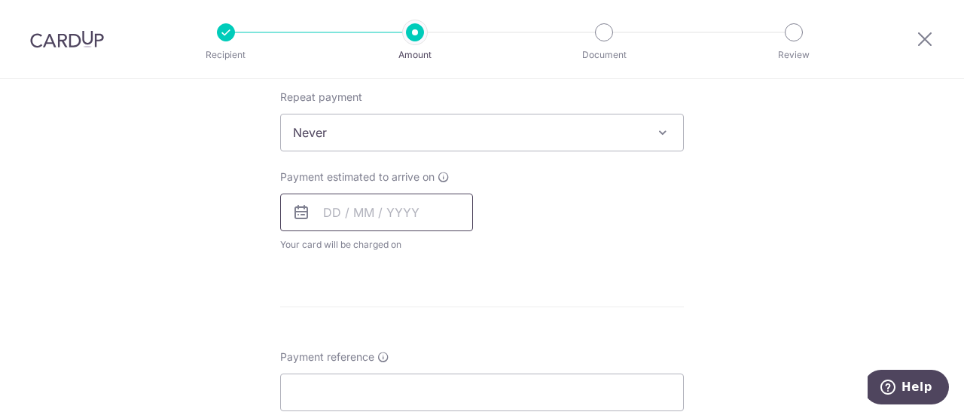
click at [360, 221] on input "text" at bounding box center [376, 213] width 193 height 38
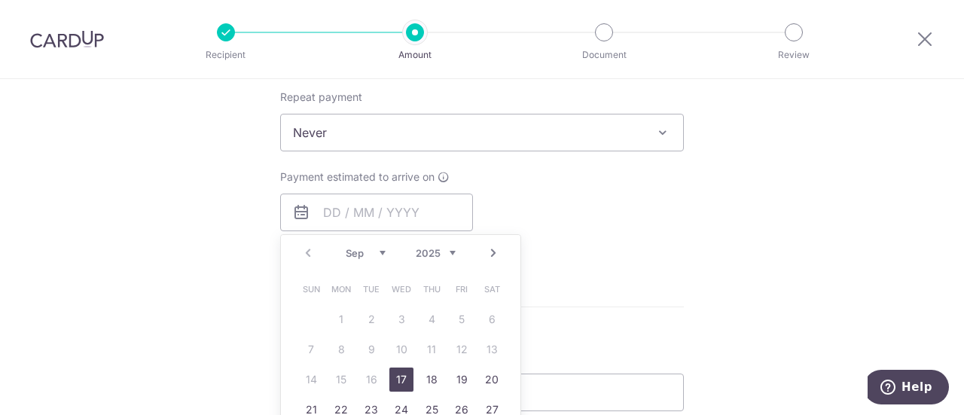
click at [396, 371] on link "17" at bounding box center [401, 380] width 24 height 24
type input "17/09/2025"
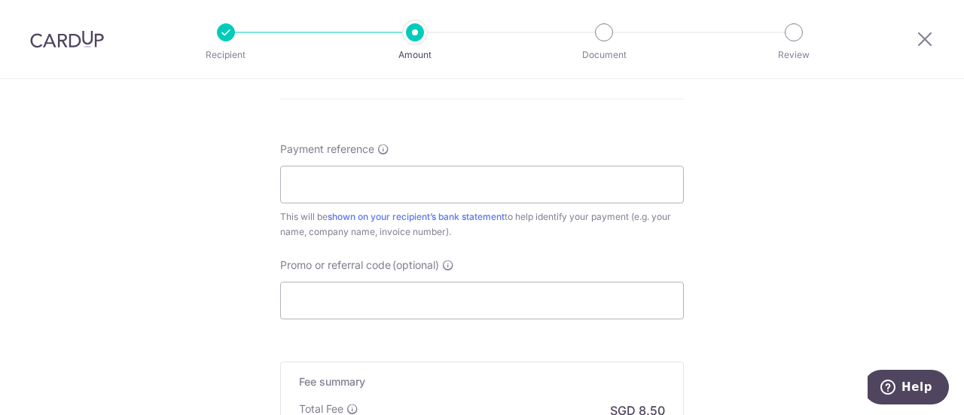
scroll to position [904, 0]
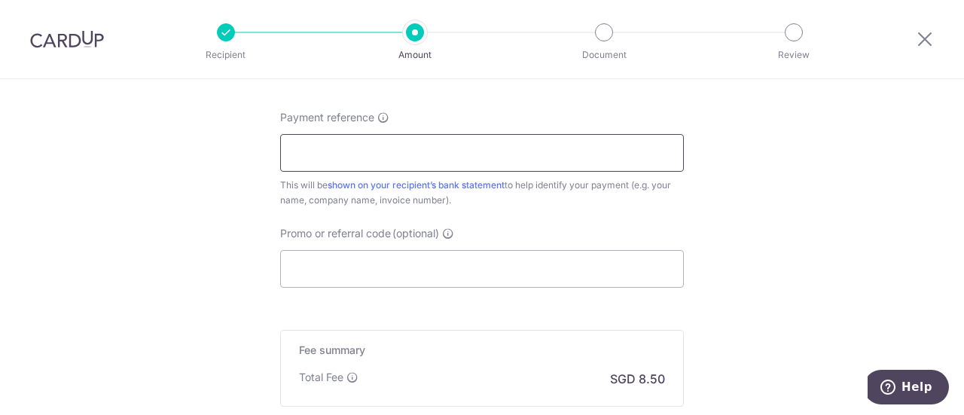
click at [356, 159] on input "Payment reference" at bounding box center [482, 153] width 404 height 38
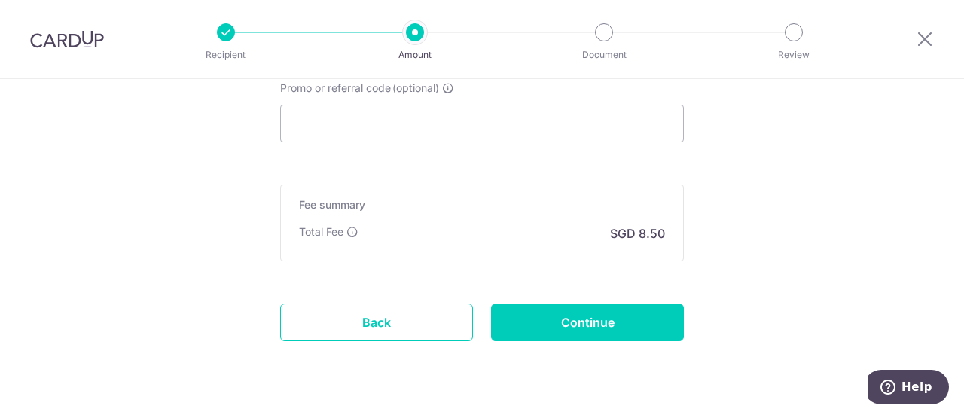
scroll to position [1055, 0]
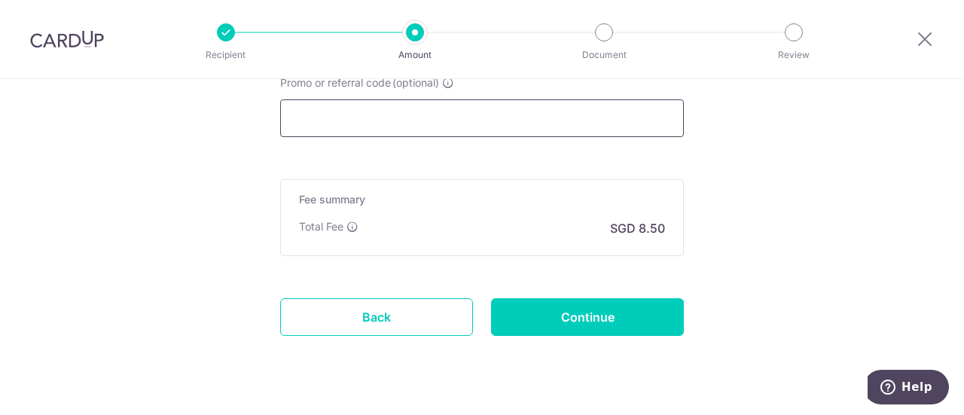
type input "INV 440203"
click at [375, 119] on input "Promo or referral code (optional)" at bounding box center [482, 118] width 404 height 38
paste input "OCBC90NV"
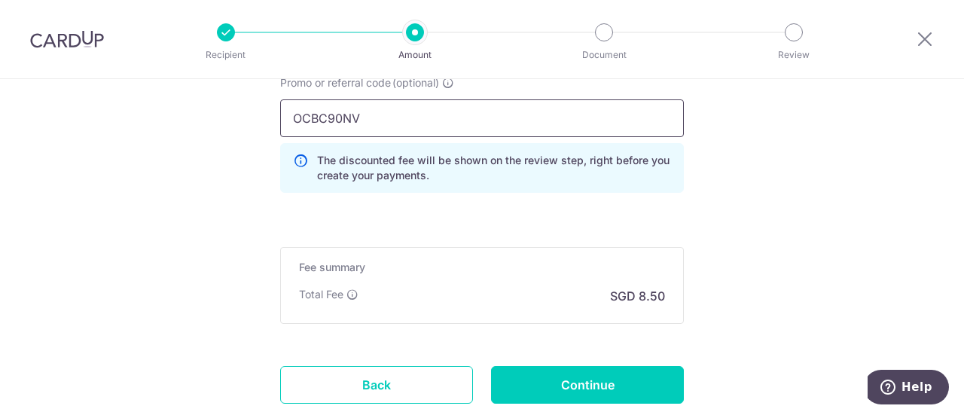
scroll to position [1152, 0]
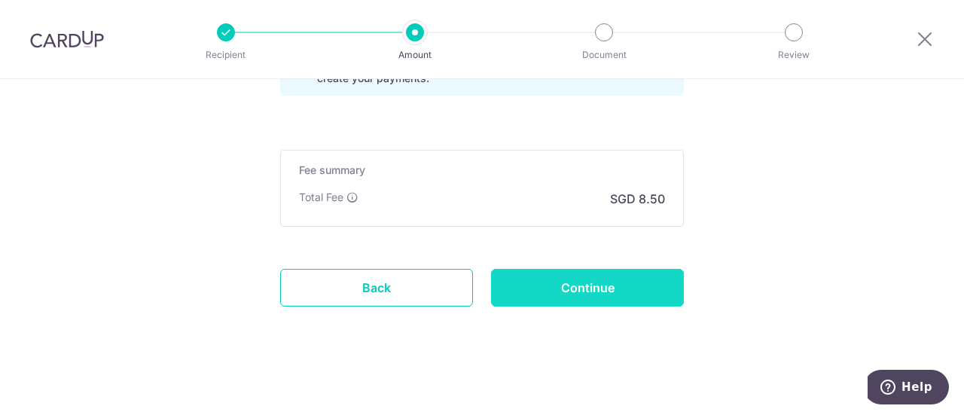
type input "OCBC90NV"
click at [565, 287] on input "Continue" at bounding box center [587, 288] width 193 height 38
type input "Create Schedule"
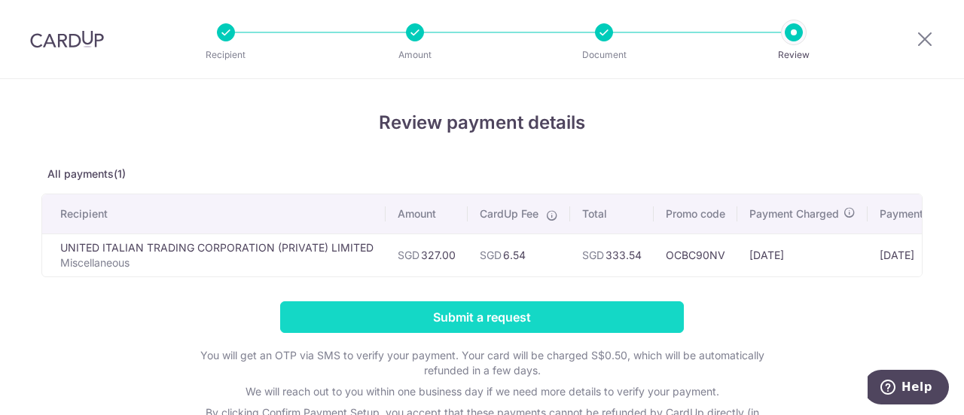
click at [509, 317] on input "Submit a request" at bounding box center [482, 317] width 404 height 32
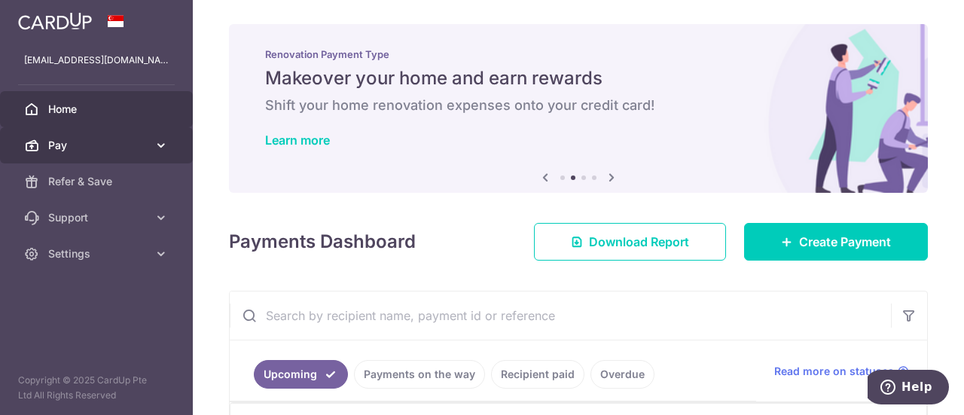
click at [121, 143] on span "Pay" at bounding box center [97, 145] width 99 height 15
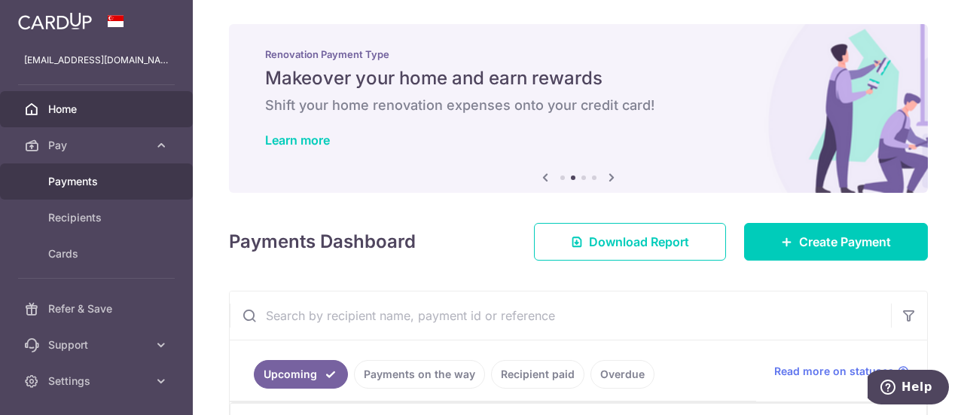
click at [106, 179] on span "Payments" at bounding box center [97, 181] width 99 height 15
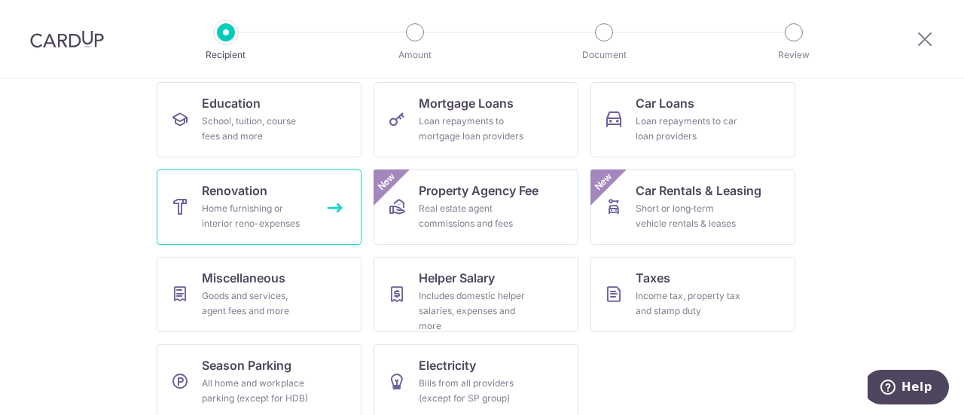
scroll to position [258, 0]
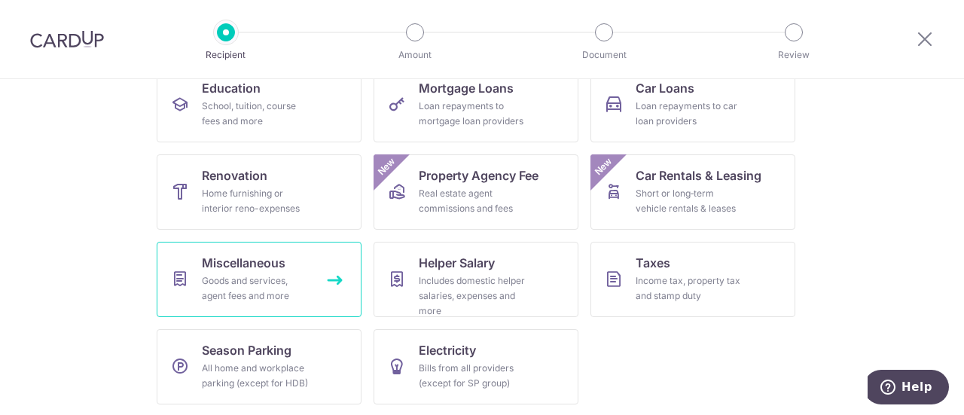
click at [243, 255] on span "Miscellaneous" at bounding box center [244, 263] width 84 height 18
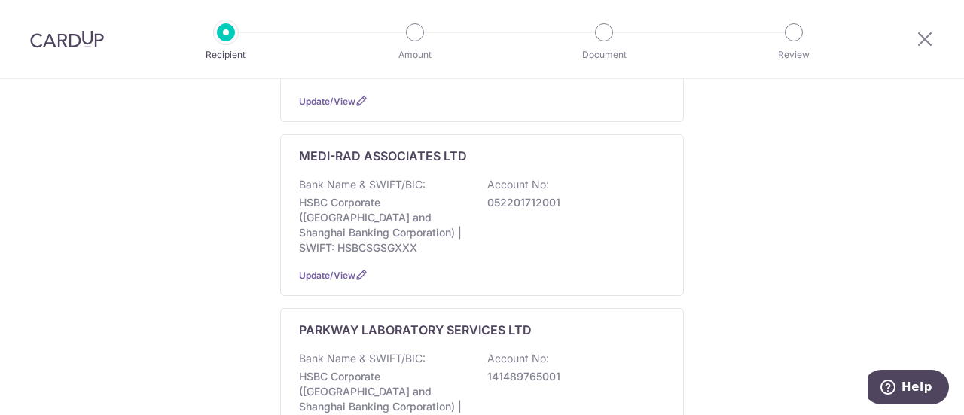
scroll to position [979, 0]
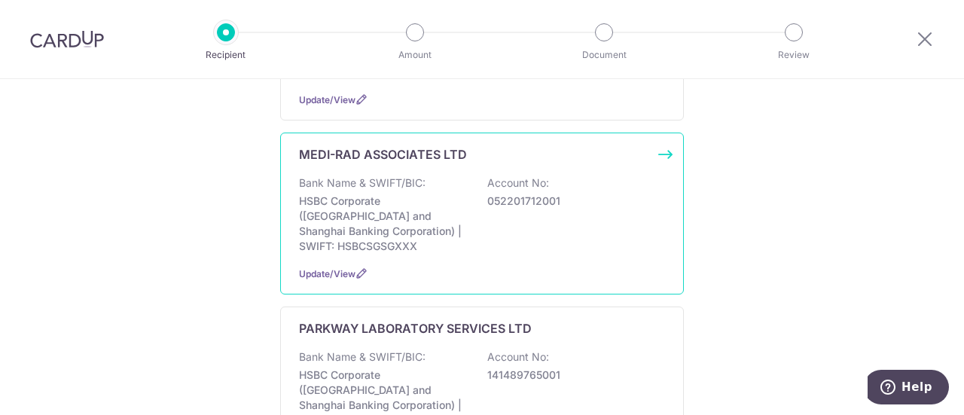
click at [668, 134] on div "MEDI-RAD ASSOCIATES LTD Bank Name & SWIFT/BIC: HSBC Corporate (Hongkong and Sha…" at bounding box center [482, 214] width 404 height 162
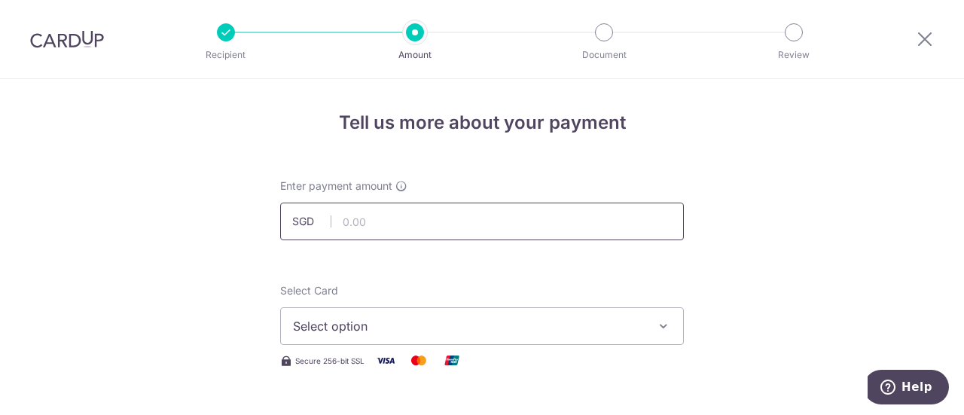
click at [473, 224] on input "text" at bounding box center [482, 222] width 404 height 38
type input "366.95"
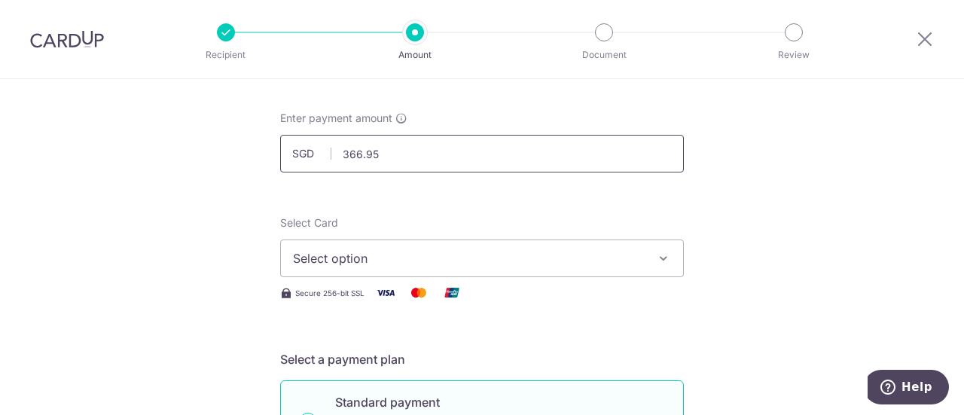
scroll to position [151, 0]
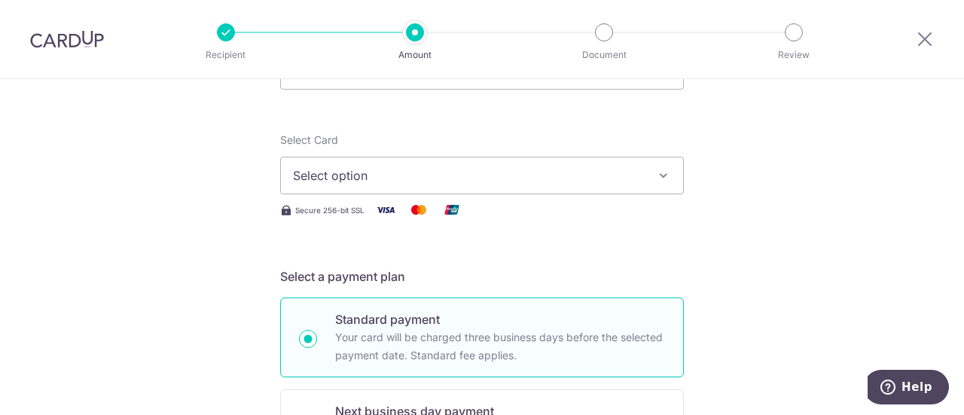
click at [506, 166] on span "Select option" at bounding box center [468, 175] width 351 height 18
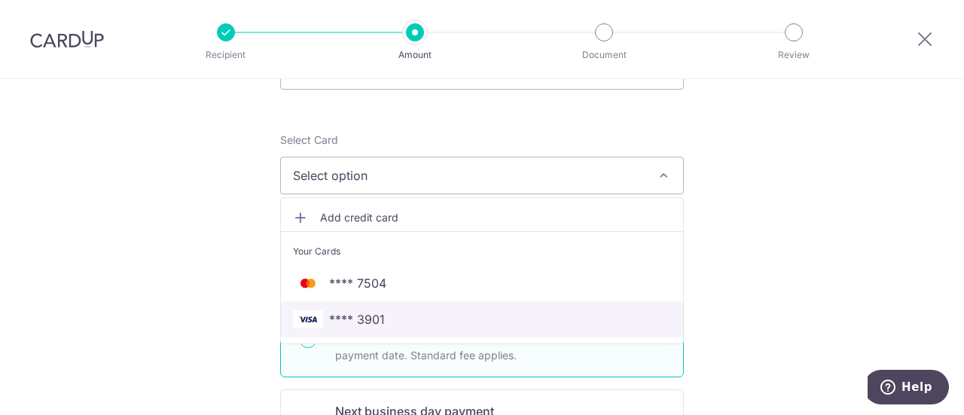
click at [387, 315] on span "**** 3901" at bounding box center [482, 319] width 378 height 18
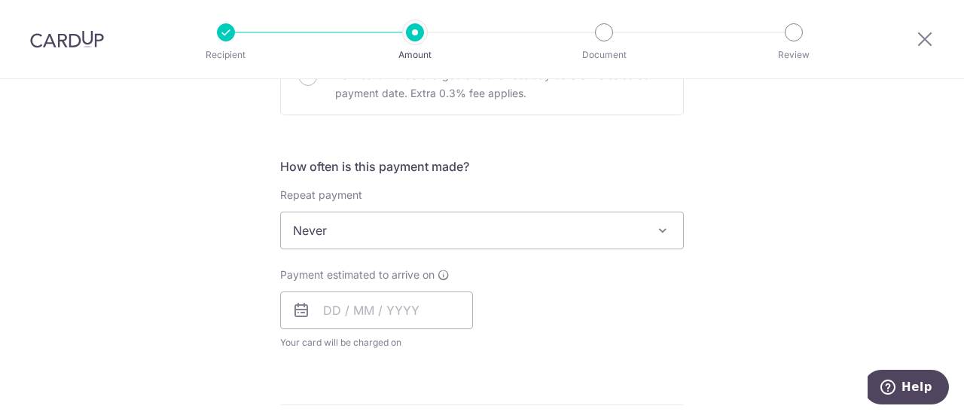
scroll to position [527, 0]
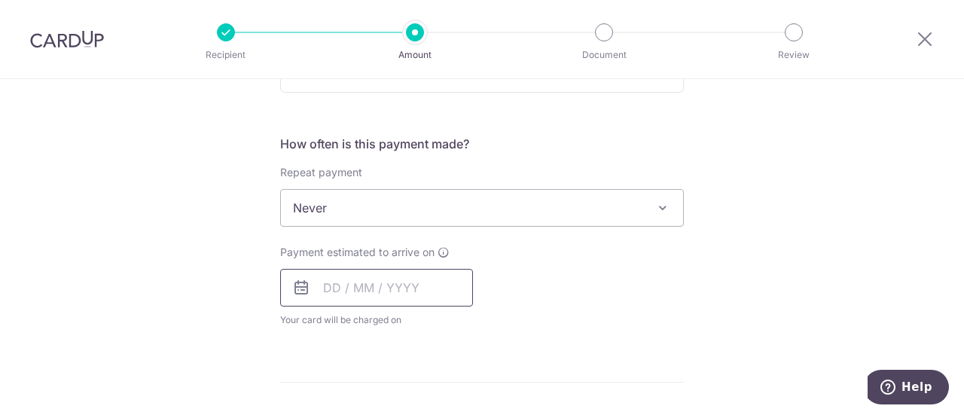
click at [343, 286] on input "text" at bounding box center [376, 288] width 193 height 38
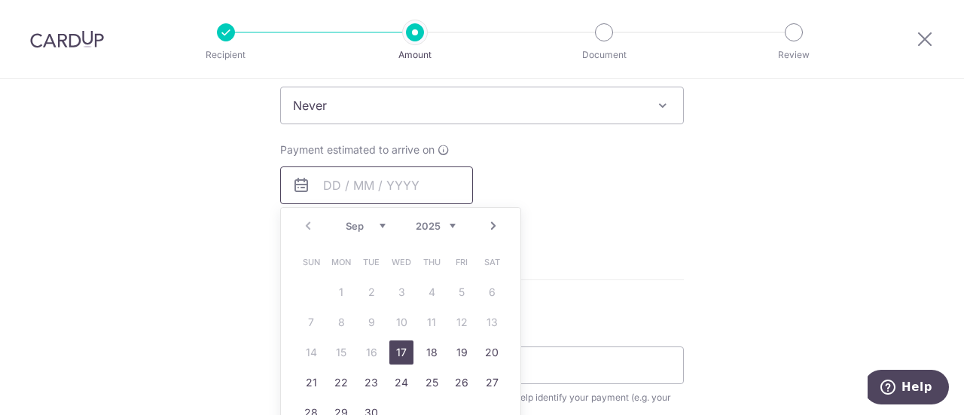
scroll to position [753, 0]
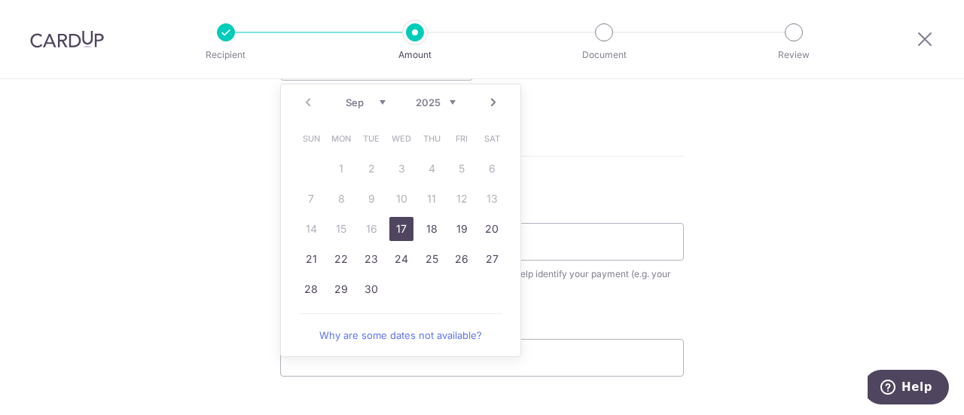
click at [402, 225] on link "17" at bounding box center [401, 229] width 24 height 24
type input "17/09/2025"
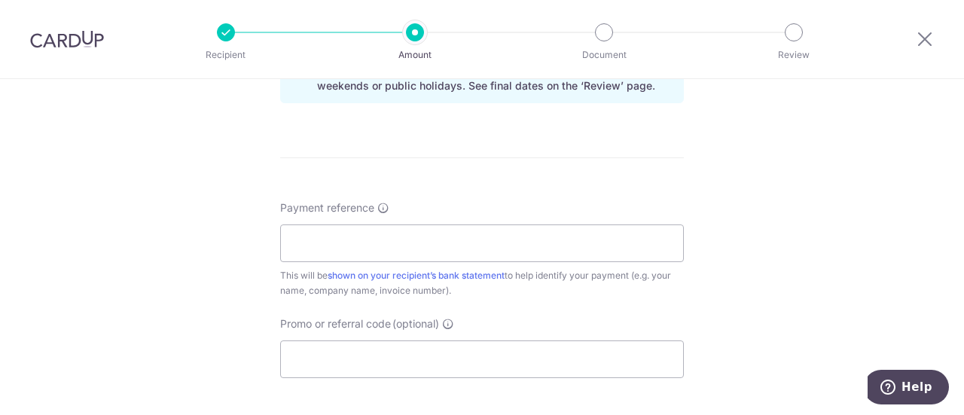
scroll to position [904, 0]
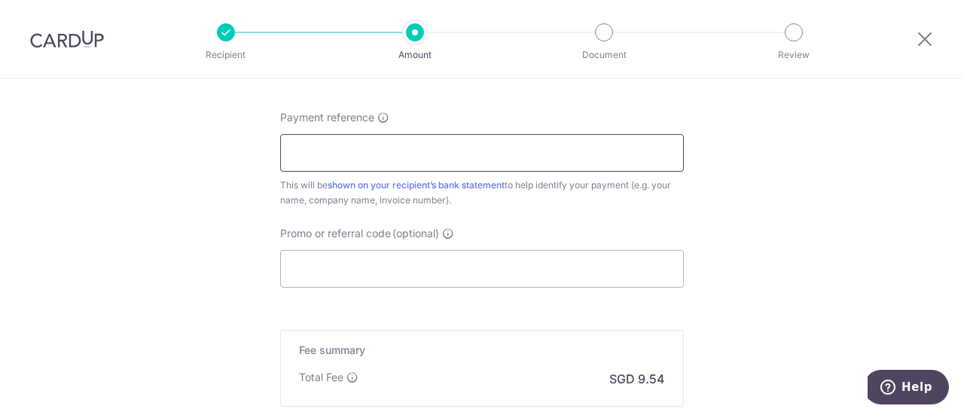
click at [399, 145] on input "Payment reference" at bounding box center [482, 153] width 404 height 38
click at [342, 152] on input "10112502 10113753" at bounding box center [482, 153] width 404 height 38
type input "10112502 and 10113753"
click at [396, 261] on input "Promo or referral code (optional)" at bounding box center [482, 269] width 404 height 38
paste input "OCBC90NV"
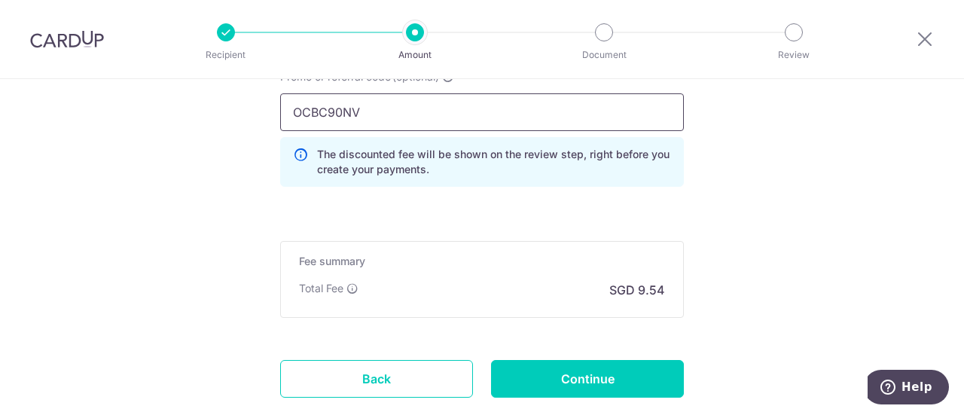
scroll to position [1130, 0]
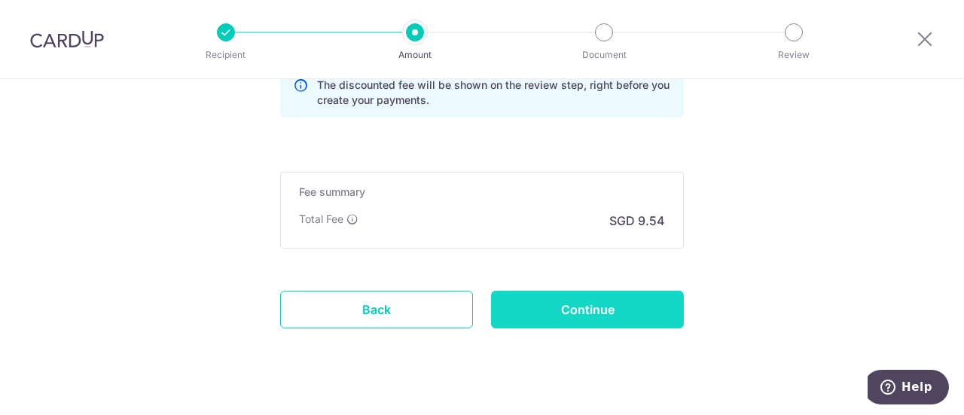
type input "OCBC90NV"
click at [551, 308] on input "Continue" at bounding box center [587, 310] width 193 height 38
type input "Create Schedule"
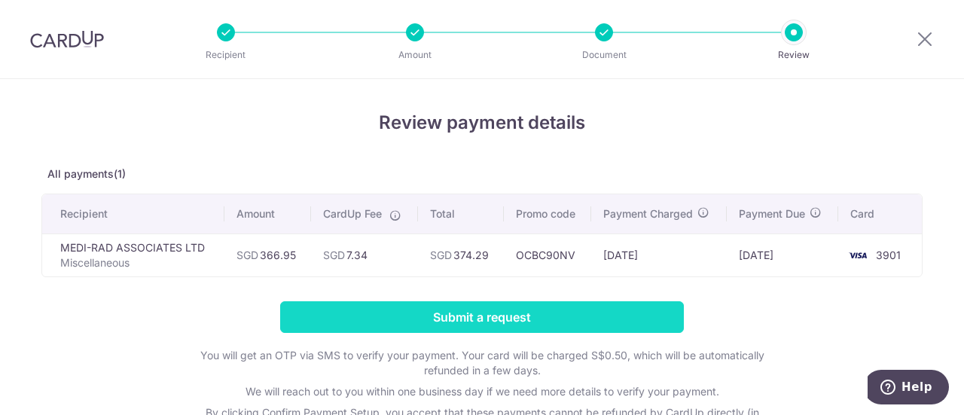
click at [487, 317] on input "Submit a request" at bounding box center [482, 317] width 404 height 32
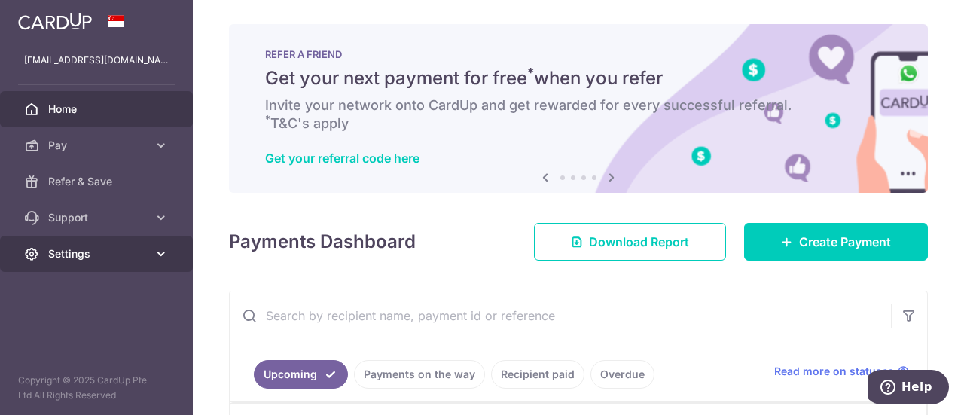
click at [89, 258] on span "Settings" at bounding box center [97, 253] width 99 height 15
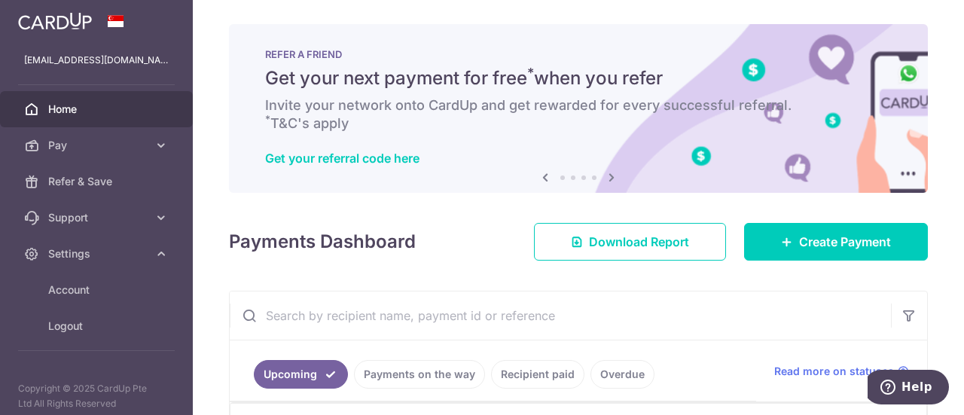
click at [222, 221] on div "× Pause Schedule Pause all future payments in this series Pause just this one p…" at bounding box center [578, 207] width 771 height 415
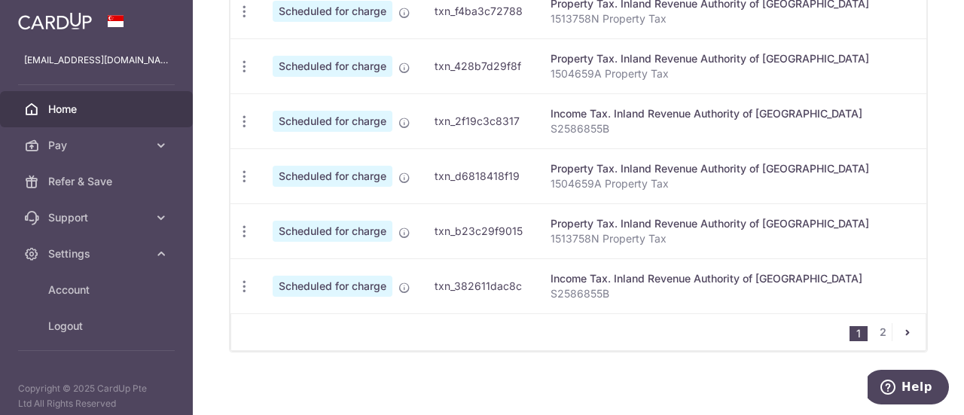
scroll to position [750, 0]
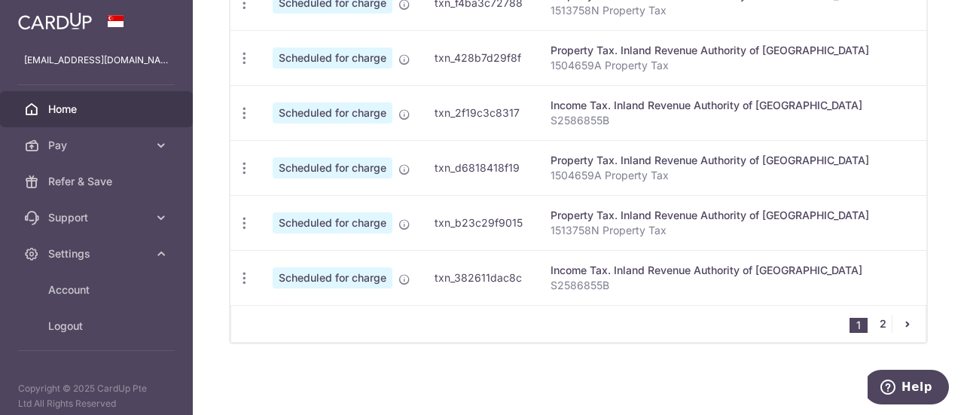
click at [875, 325] on link "2" at bounding box center [883, 324] width 18 height 18
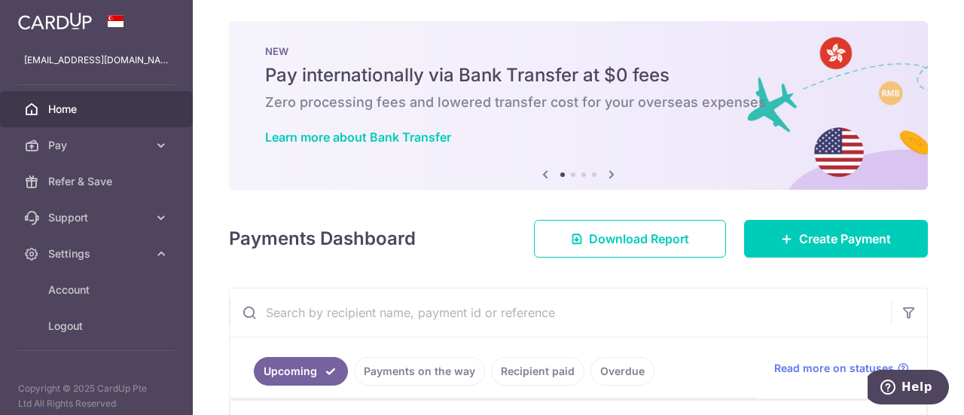
scroll to position [0, 0]
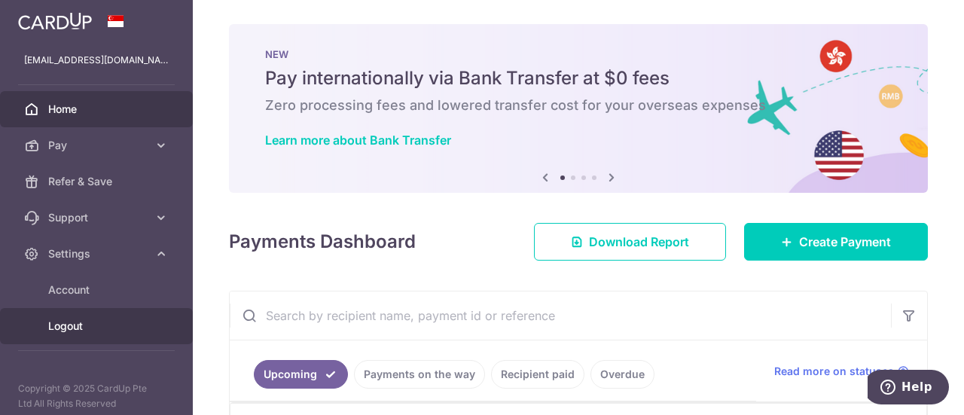
click at [75, 326] on span "Logout" at bounding box center [97, 326] width 99 height 15
